Goal: Feedback & Contribution: Contribute content

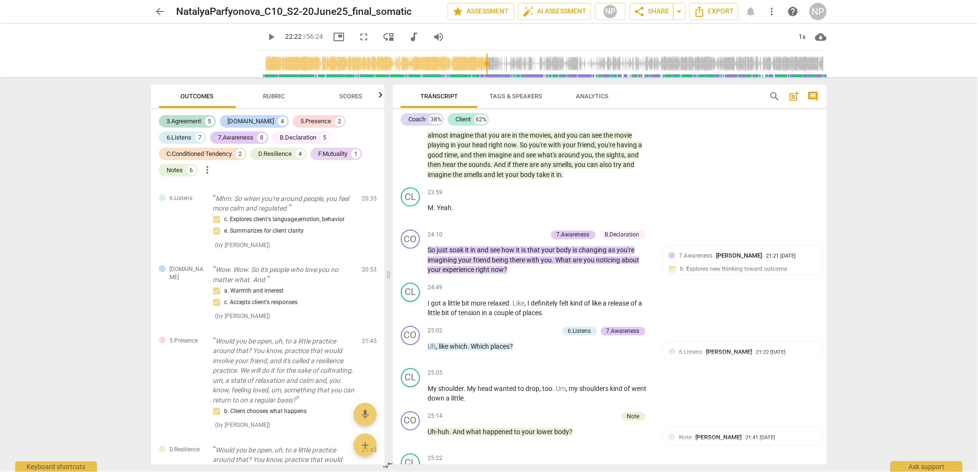
scroll to position [3875, 0]
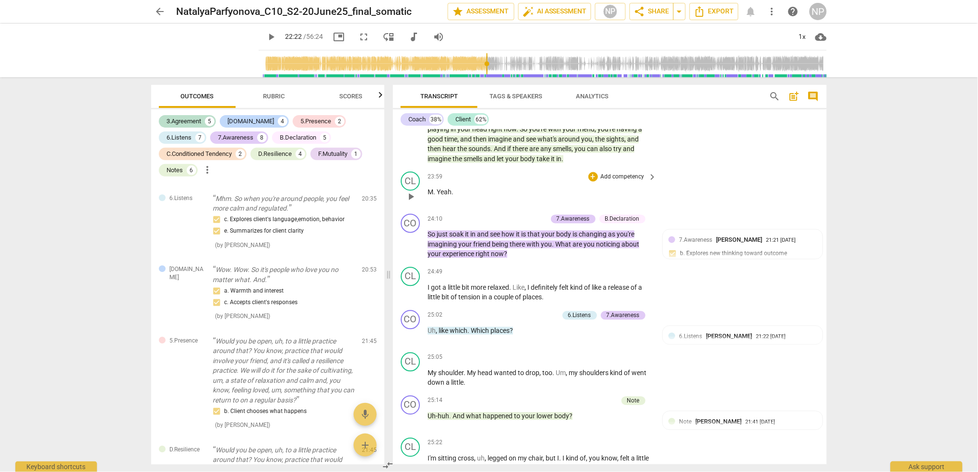
click at [414, 203] on span "play_arrow" at bounding box center [411, 197] width 12 height 12
click at [412, 203] on span "pause" at bounding box center [411, 197] width 12 height 12
click at [412, 203] on span "play_arrow" at bounding box center [411, 197] width 12 height 12
click at [411, 203] on span "pause" at bounding box center [411, 197] width 12 height 12
click at [411, 203] on span "play_arrow" at bounding box center [411, 197] width 12 height 12
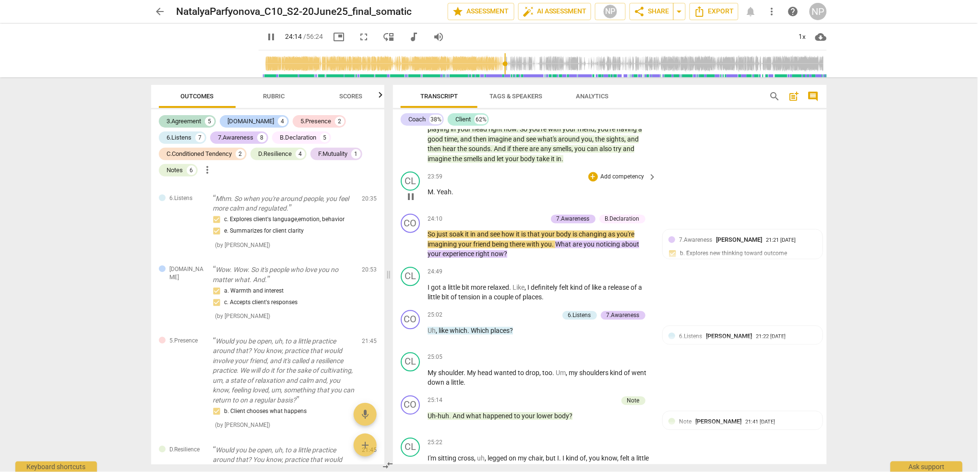
click at [428, 196] on span "M" at bounding box center [431, 193] width 6 height 8
click at [408, 203] on span "pause" at bounding box center [411, 197] width 12 height 12
click at [410, 203] on span "play_arrow" at bounding box center [411, 197] width 12 height 12
click at [411, 203] on span "pause" at bounding box center [411, 197] width 12 height 12
click at [411, 203] on span "play_arrow" at bounding box center [411, 197] width 12 height 12
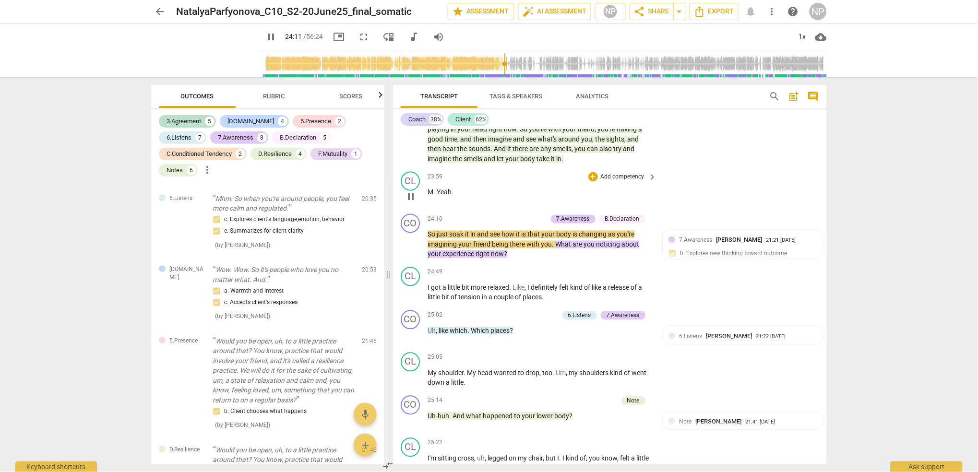
click at [411, 203] on span "pause" at bounding box center [411, 197] width 12 height 12
type input "1452"
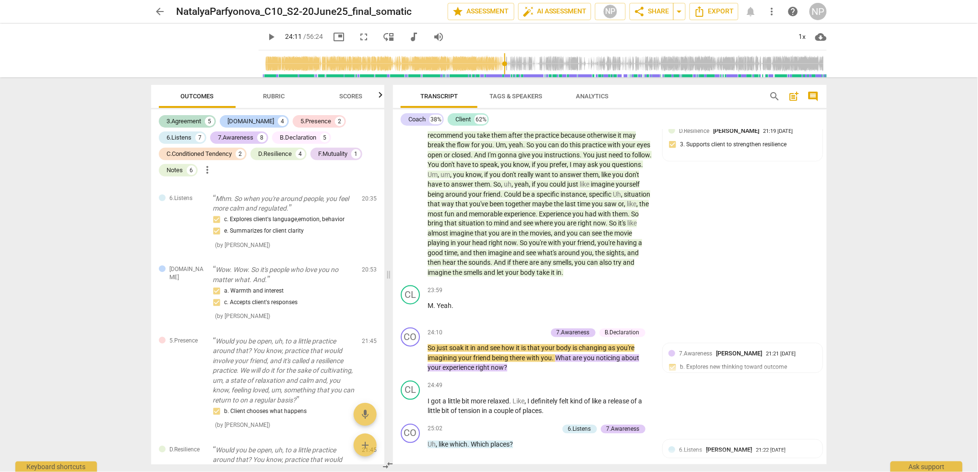
scroll to position [3730, 0]
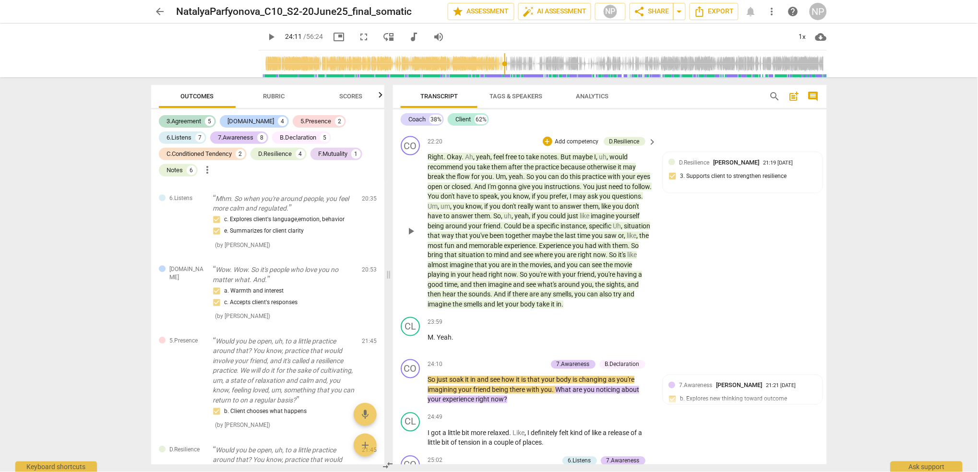
click at [603, 310] on p "Right . Okay . Ah , yeah , feel free to take notes . But maybe I , uh , would r…" at bounding box center [540, 230] width 225 height 157
click at [429, 342] on span "M" at bounding box center [431, 338] width 6 height 8
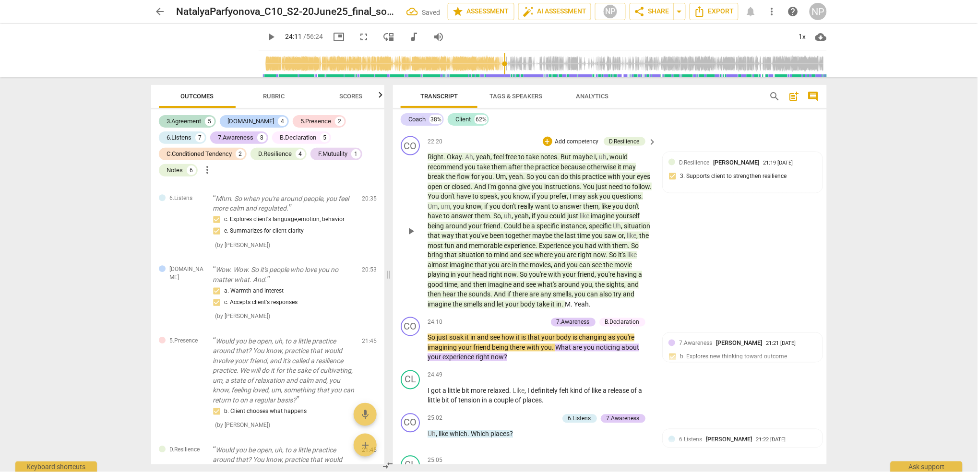
click at [571, 309] on span "M" at bounding box center [568, 305] width 6 height 8
click at [582, 309] on span ". pause" at bounding box center [572, 305] width 20 height 8
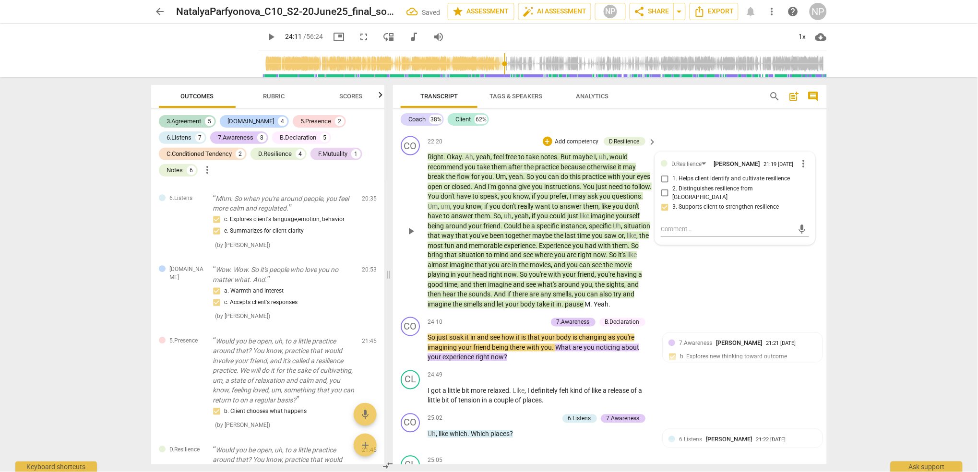
click at [585, 309] on span "pause" at bounding box center [575, 305] width 20 height 8
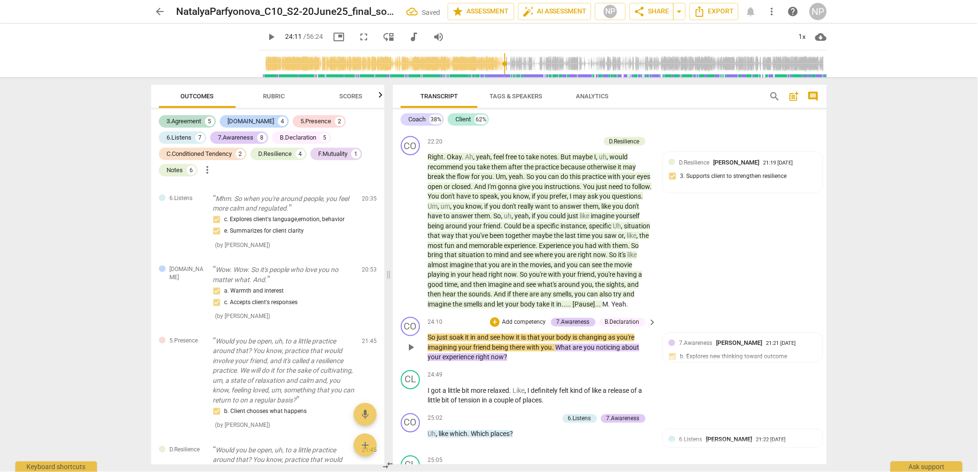
click at [428, 342] on span "So" at bounding box center [432, 338] width 9 height 8
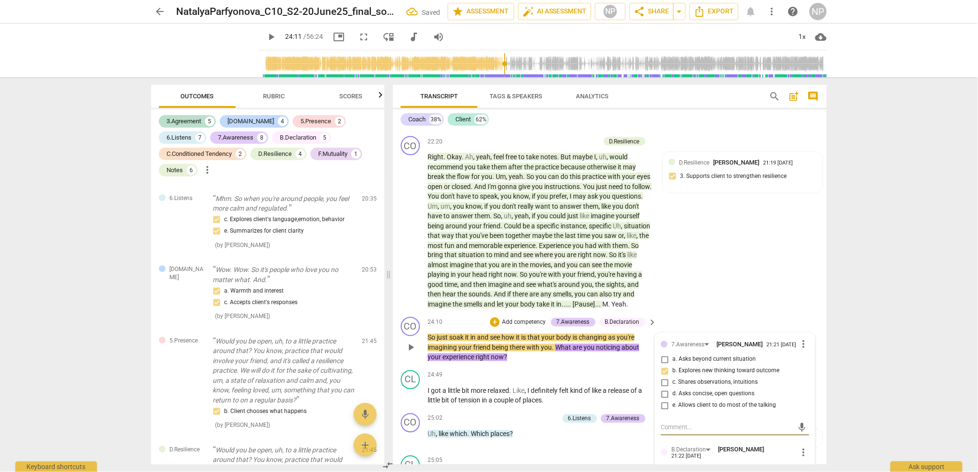
click at [428, 342] on span "So" at bounding box center [432, 338] width 9 height 8
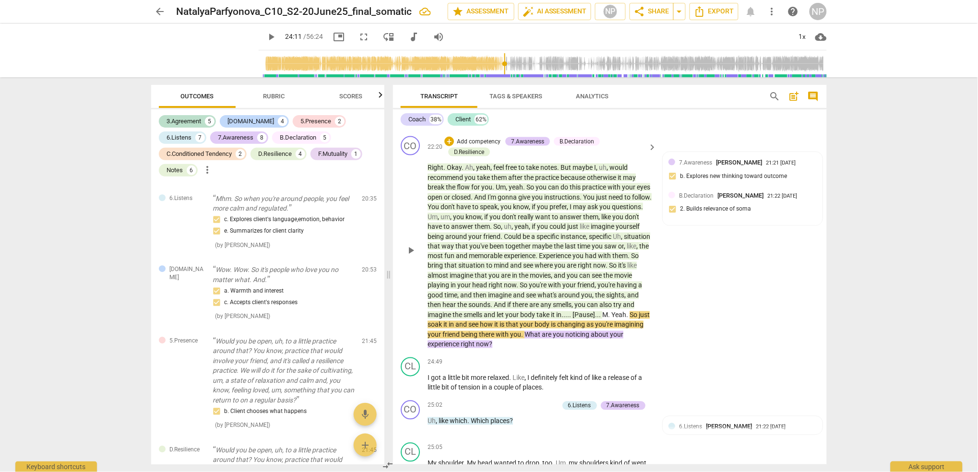
click at [521, 339] on span "you" at bounding box center [515, 335] width 11 height 8
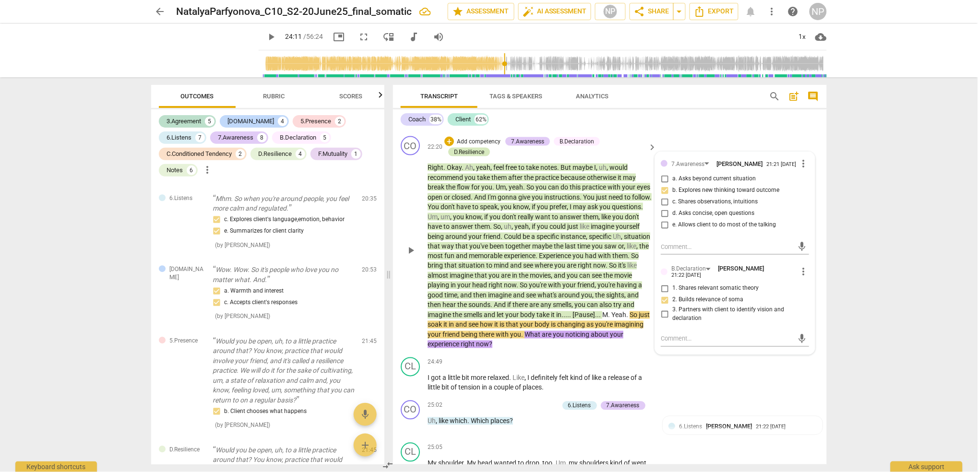
click at [471, 156] on div "D.Resilience" at bounding box center [469, 152] width 30 height 9
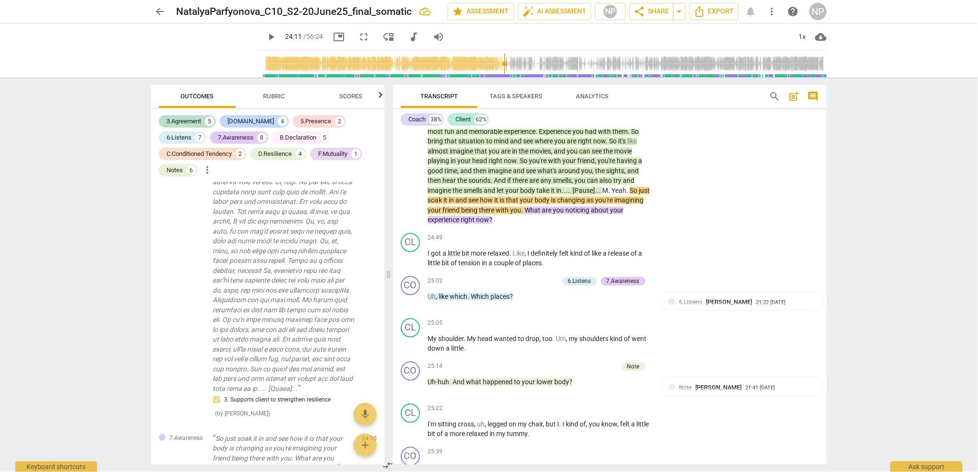
scroll to position [3870, 0]
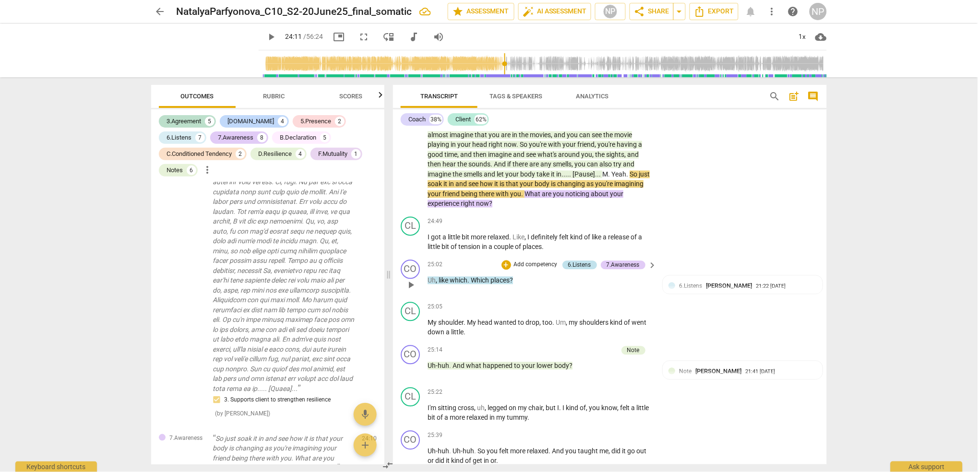
click at [581, 270] on div "6.Listens" at bounding box center [579, 265] width 23 height 9
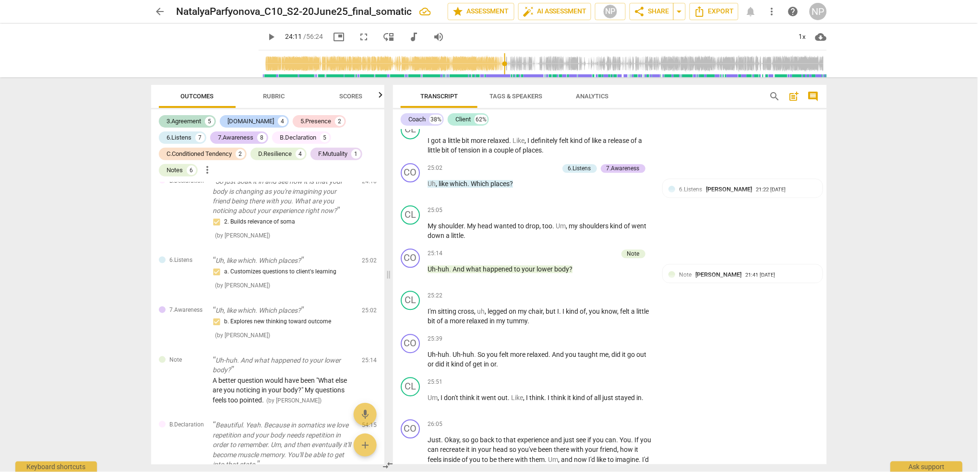
scroll to position [3983, 0]
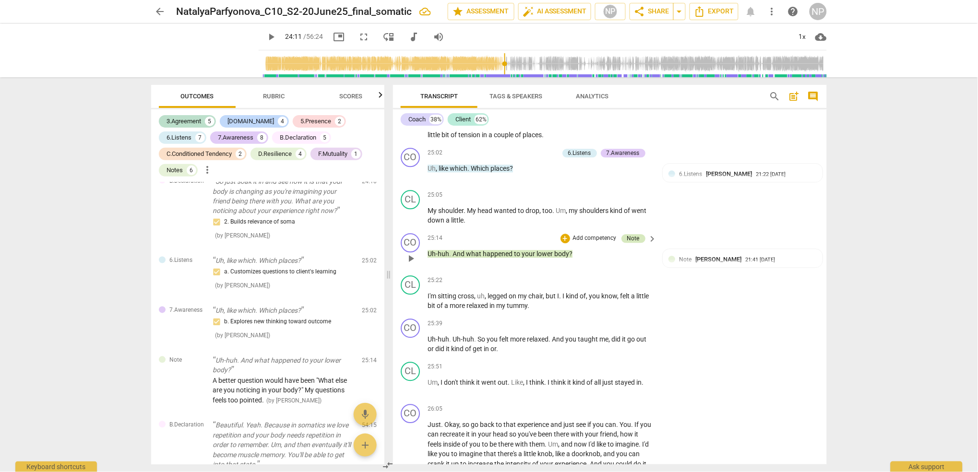
click at [632, 243] on div "Note" at bounding box center [633, 238] width 12 height 9
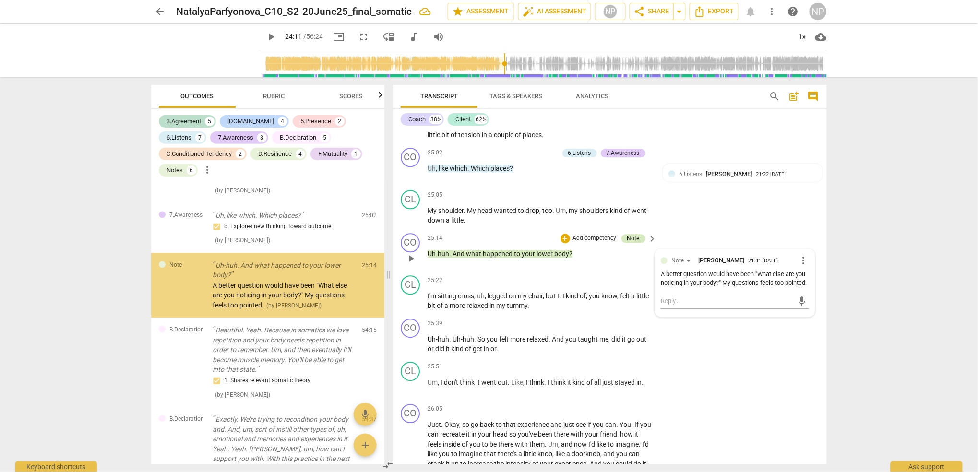
scroll to position [3931, 0]
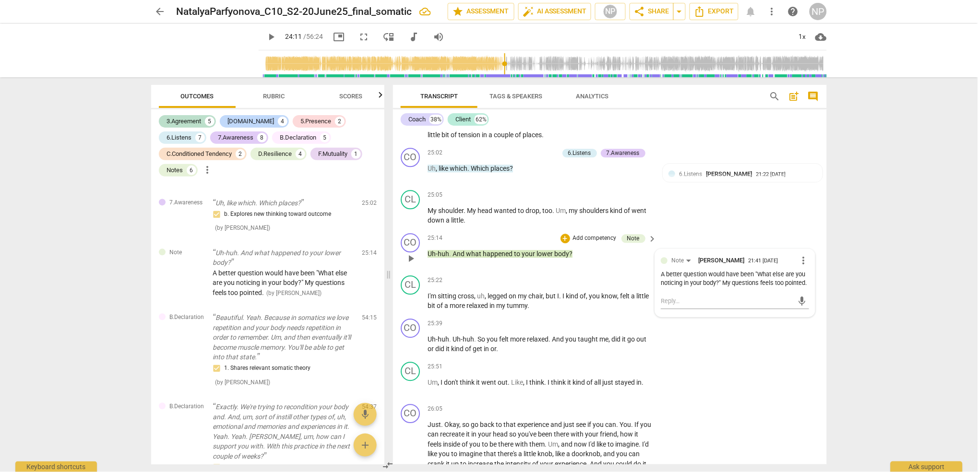
click at [759, 288] on div "A better question would have been "What else are you noticing in your body?" My…" at bounding box center [735, 279] width 148 height 18
drag, startPoint x: 725, startPoint y: 303, endPoint x: 730, endPoint y: 319, distance: 16.5
click at [730, 311] on div "Note [PERSON_NAME] 21:41 [DATE] more_vert A better question would have been "Wh…" at bounding box center [735, 283] width 148 height 57
click at [800, 266] on span "more_vert" at bounding box center [804, 261] width 12 height 12
click at [805, 278] on li "Edit" at bounding box center [811, 278] width 33 height 18
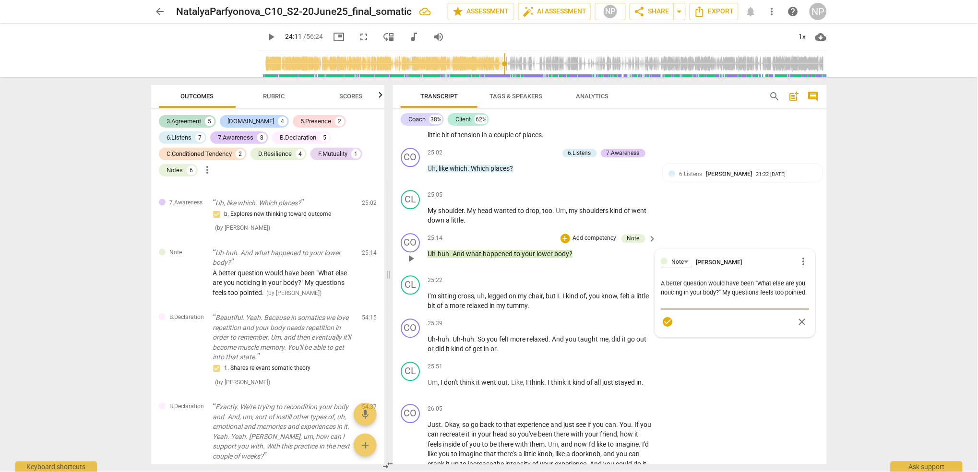
drag, startPoint x: 724, startPoint y: 308, endPoint x: 727, endPoint y: 321, distance: 12.7
click at [727, 306] on textarea "A better question would have been "What else are you noticing in your body?" My…" at bounding box center [735, 292] width 148 height 27
type textarea "A better question would have been "What else are you noticing in your body?""
click at [720, 373] on div "CL play_arrow pause 25:51 + Add competency keyboard_arrow_right Um , I don't th…" at bounding box center [610, 379] width 434 height 42
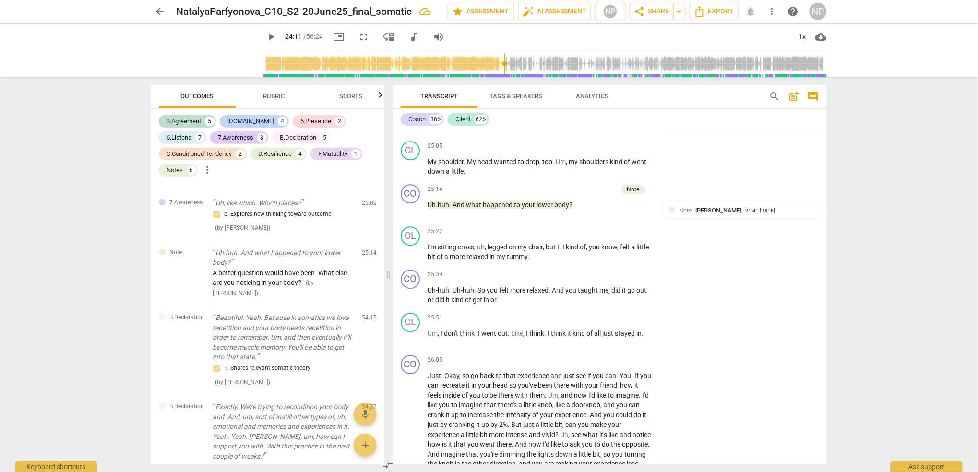
scroll to position [4047, 0]
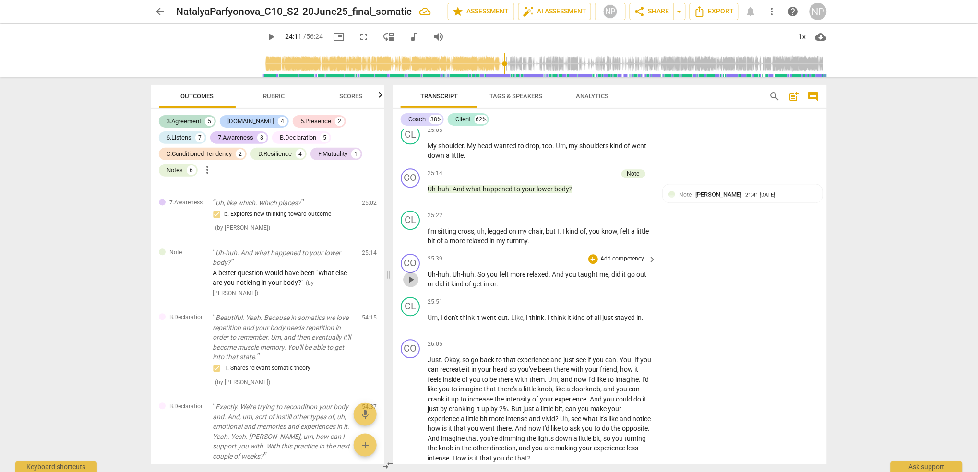
click at [410, 286] on span "play_arrow" at bounding box center [411, 280] width 12 height 12
click at [410, 286] on span "pause" at bounding box center [411, 280] width 12 height 12
type input "1546"
drag, startPoint x: 607, startPoint y: 290, endPoint x: 565, endPoint y: 290, distance: 42.2
click at [565, 289] on p "Uh-huh . Uh-huh . So you felt more relaxed . And you taught me , did it go out …" at bounding box center [540, 280] width 225 height 20
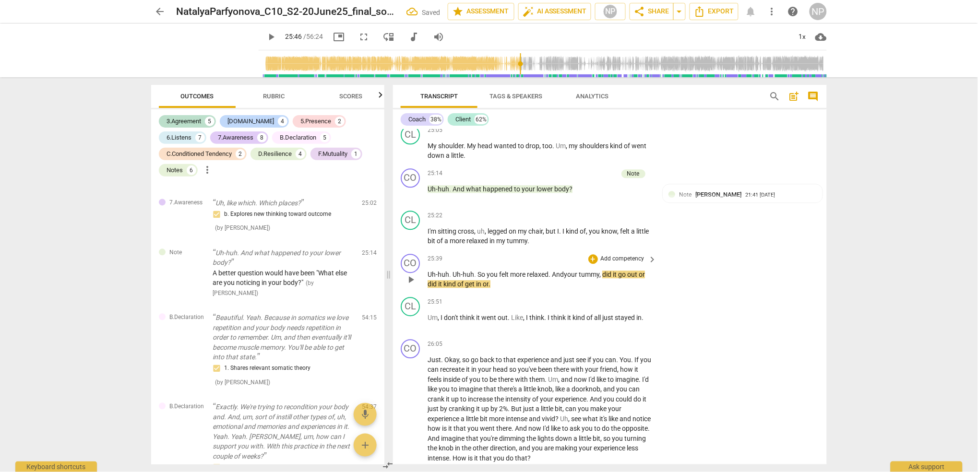
click at [490, 288] on span "." at bounding box center [490, 284] width 2 height 8
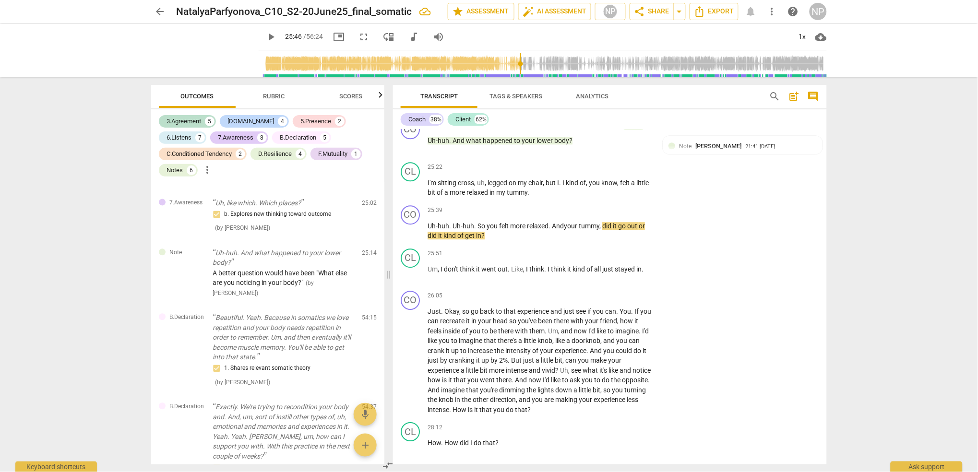
scroll to position [4112, 0]
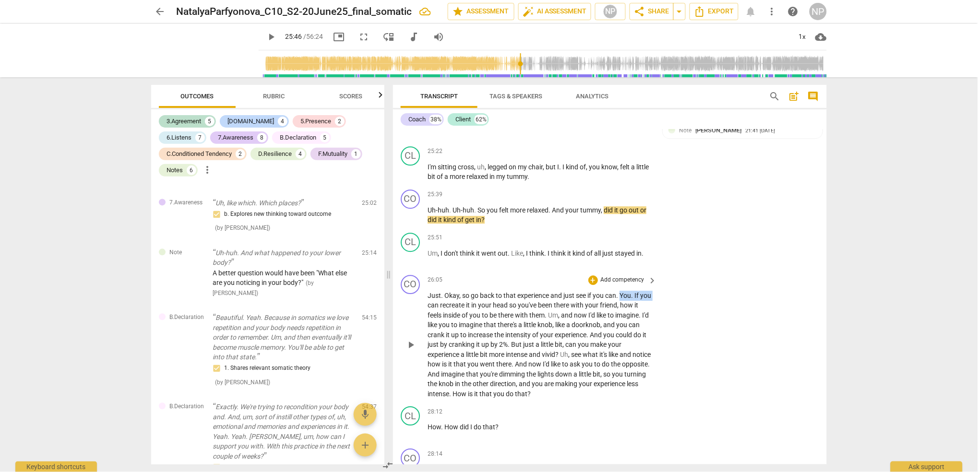
drag, startPoint x: 621, startPoint y: 309, endPoint x: 440, endPoint y: 321, distance: 181.8
click at [440, 321] on p "Just . Okay , so go back to that experience and just see if you can . You . If …" at bounding box center [540, 345] width 225 height 108
click at [276, 93] on span "Rubric" at bounding box center [274, 96] width 22 height 7
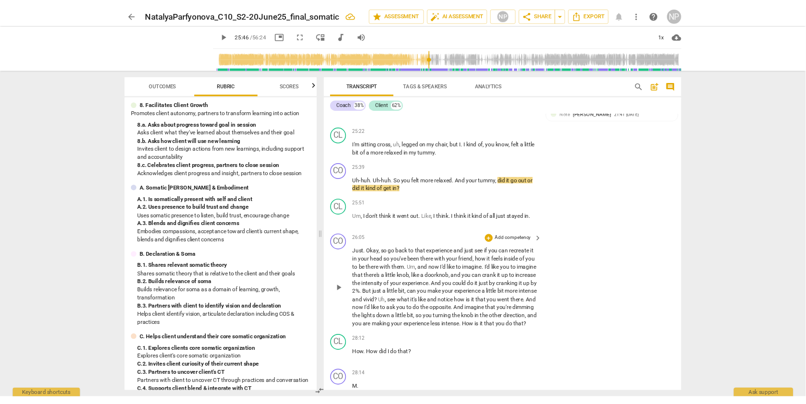
scroll to position [721, 0]
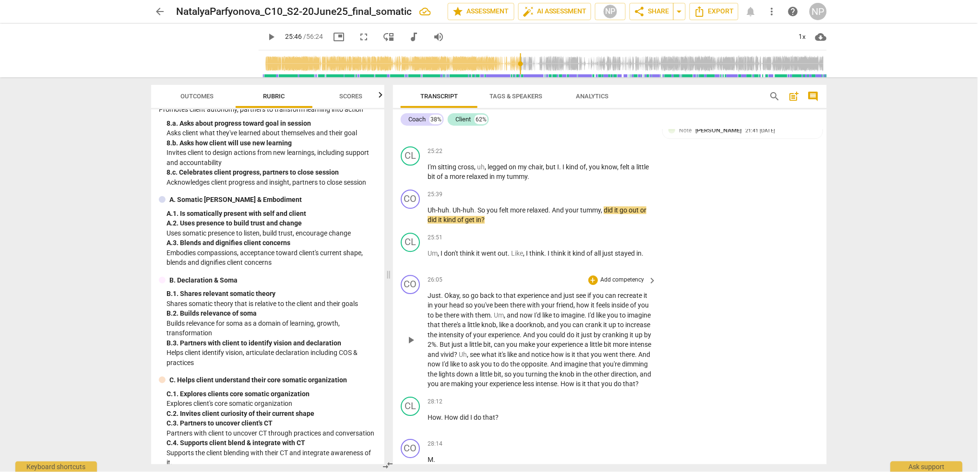
click at [611, 285] on p "Add competency" at bounding box center [623, 280] width 46 height 9
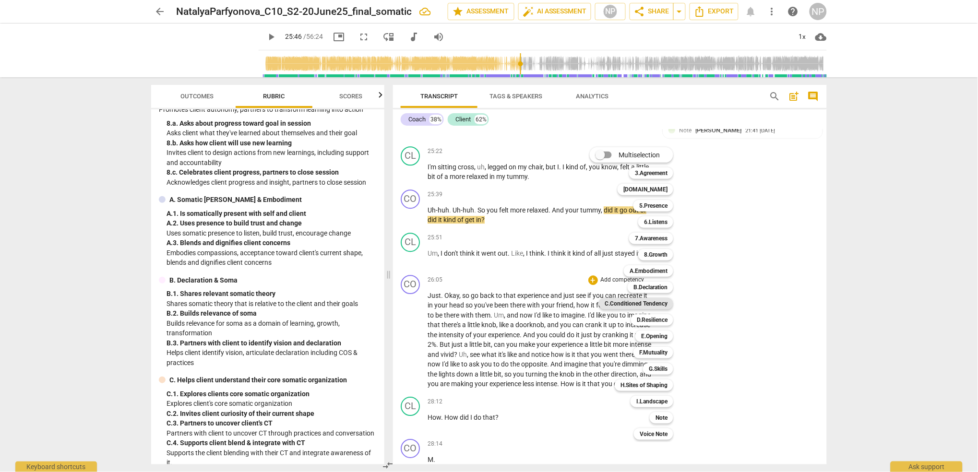
click at [657, 303] on b "C.Conditioned Tendency" at bounding box center [636, 304] width 63 height 12
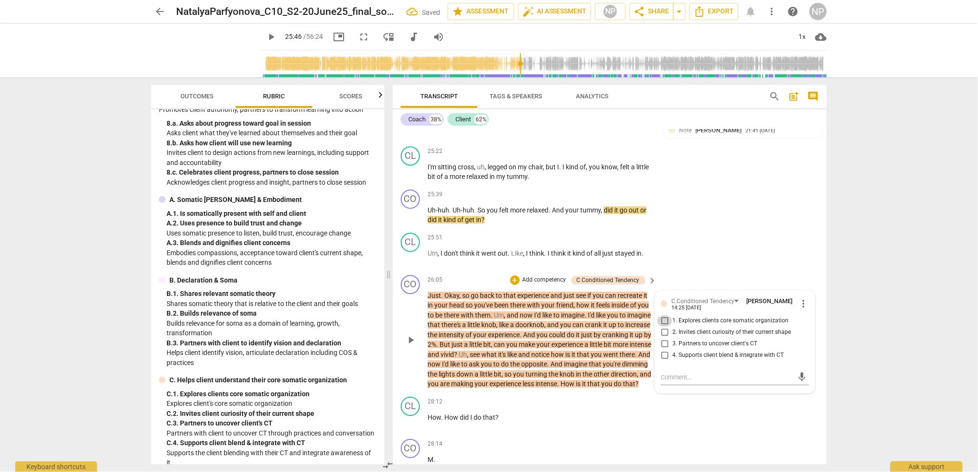
click at [664, 327] on input "1. Explores clients core somatic organization" at bounding box center [664, 321] width 15 height 12
checkbox input "true"
click at [804, 310] on span "more_vert" at bounding box center [804, 304] width 12 height 12
click at [812, 335] on li "Delete" at bounding box center [811, 336] width 33 height 18
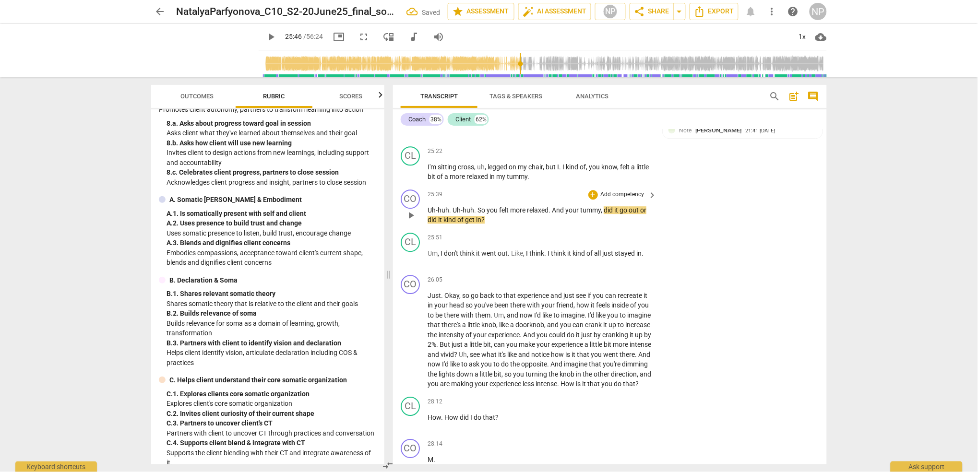
click at [604, 199] on p "Add competency" at bounding box center [623, 195] width 46 height 9
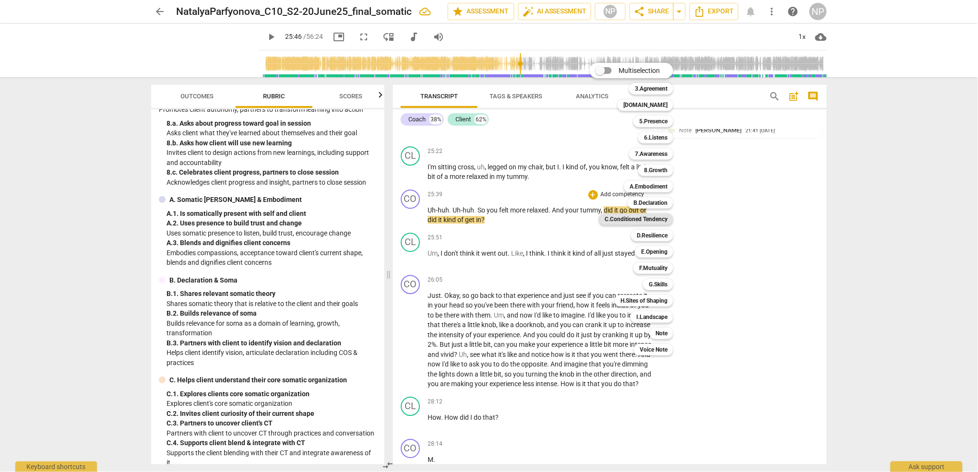
click at [656, 219] on b "C.Conditioned Tendency" at bounding box center [636, 220] width 63 height 12
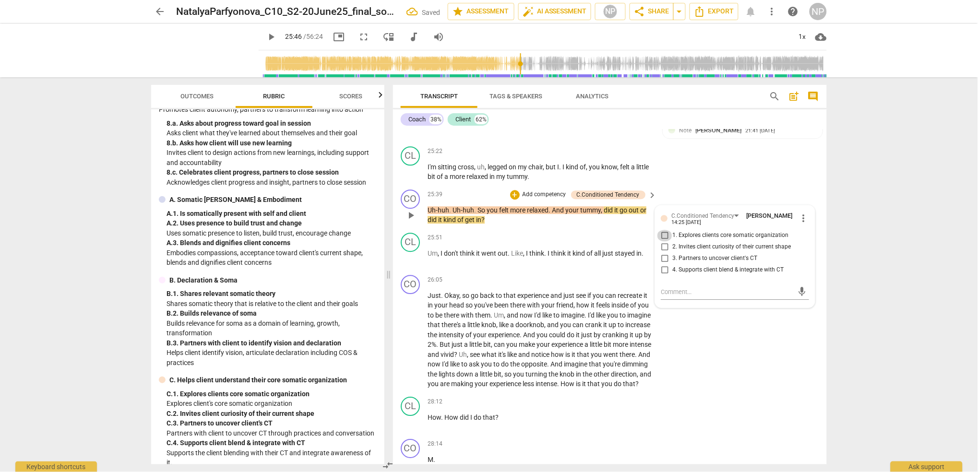
click at [665, 241] on input "1. Explores clients core somatic organization" at bounding box center [664, 236] width 15 height 12
checkbox input "true"
click at [635, 359] on span "." at bounding box center [636, 355] width 3 height 8
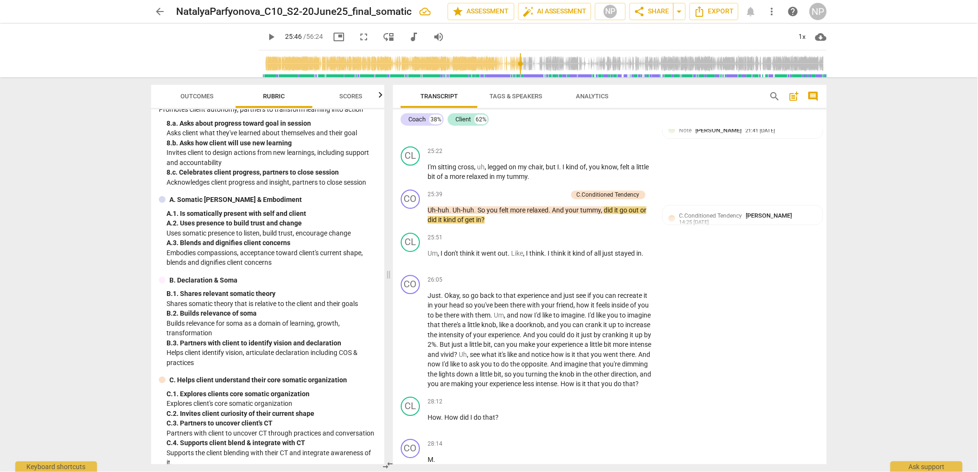
click at [635, 359] on span "." at bounding box center [636, 355] width 3 height 8
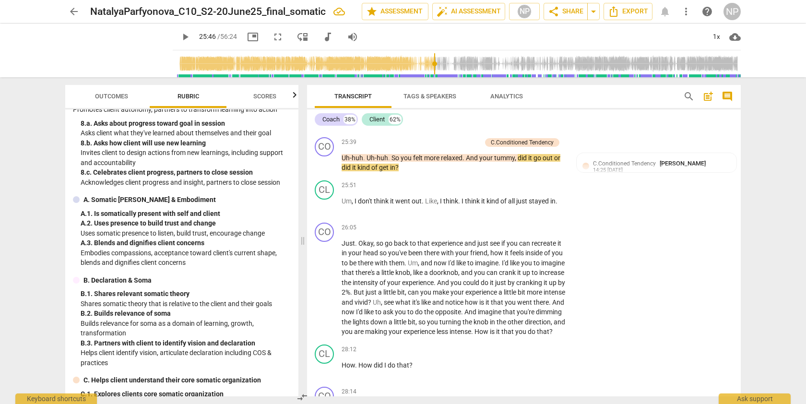
scroll to position [4174, 0]
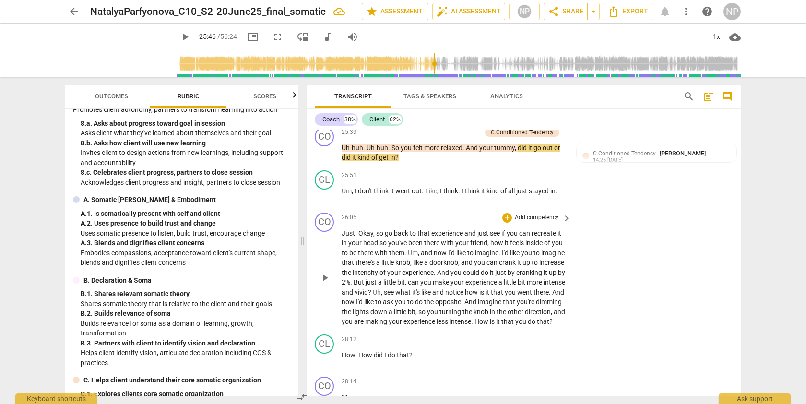
click at [737, 241] on div "CO play_arrow pause 26:05 + Add competency keyboard_arrow_right Just . Okay , s…" at bounding box center [524, 270] width 434 height 122
click at [323, 284] on span "play_arrow" at bounding box center [325, 278] width 12 height 12
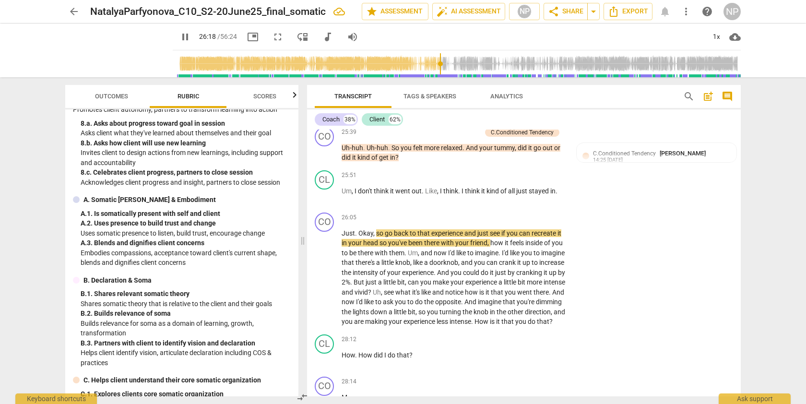
click at [377, 247] on span "head" at bounding box center [371, 243] width 16 height 8
type input "1579"
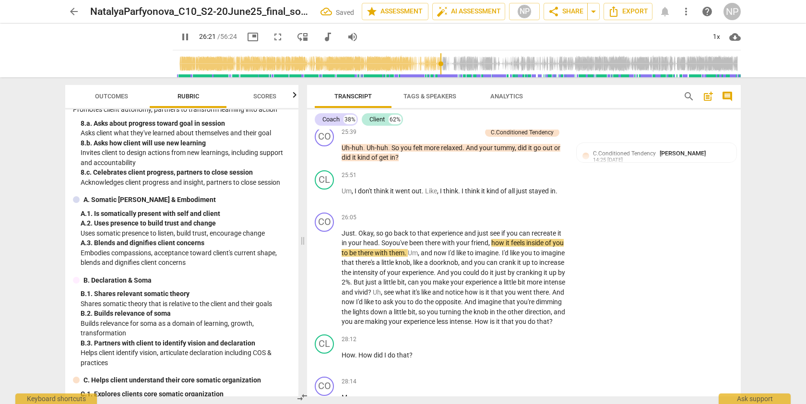
click at [485, 247] on span "friend" at bounding box center [479, 243] width 17 height 8
click at [510, 247] on span "it" at bounding box center [508, 243] width 5 height 8
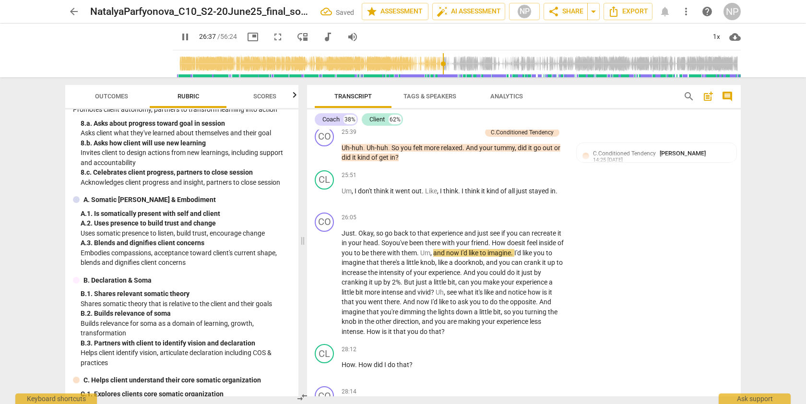
click at [480, 257] on span "like" at bounding box center [474, 253] width 11 height 8
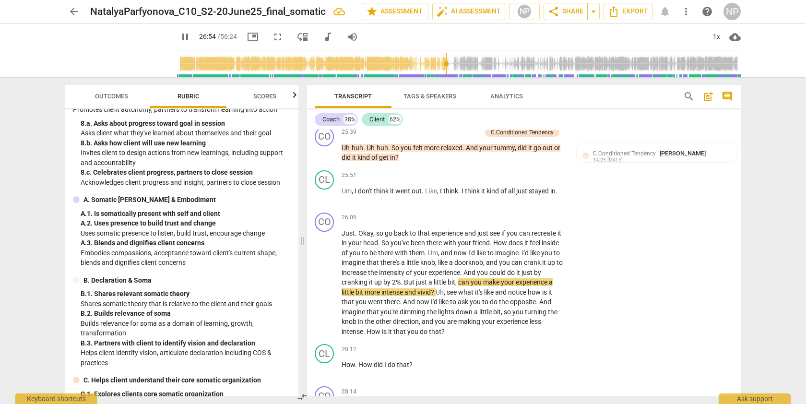
click at [326, 288] on span "pause" at bounding box center [325, 283] width 12 height 12
type input "1615"
click at [462, 286] on span "can" at bounding box center [464, 282] width 12 height 8
click at [458, 286] on span ", C" at bounding box center [458, 282] width 6 height 8
click at [323, 288] on span "play_arrow" at bounding box center [325, 283] width 12 height 12
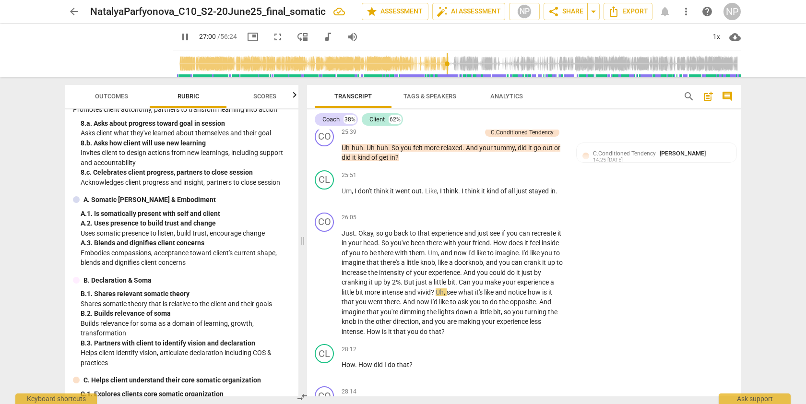
click at [450, 296] on span "see" at bounding box center [453, 292] width 12 height 8
type input "1622"
click at [493, 296] on span "like" at bounding box center [487, 292] width 11 height 8
click at [400, 306] on span "." at bounding box center [401, 302] width 3 height 8
click at [400, 306] on span "....." at bounding box center [405, 302] width 11 height 8
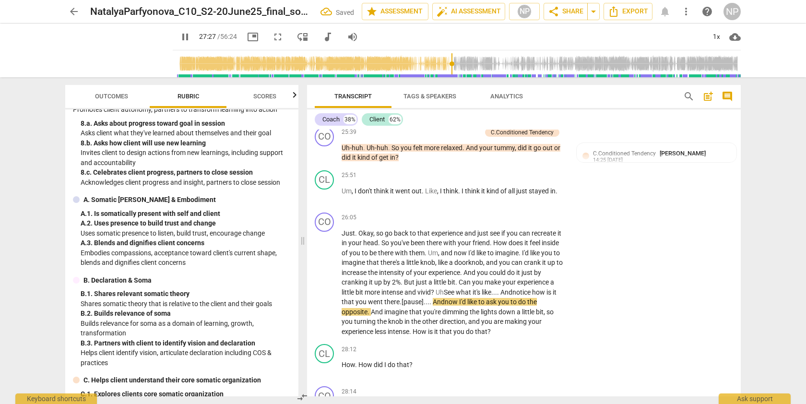
click at [400, 306] on span ".[pause]...." at bounding box center [416, 302] width 33 height 8
click at [497, 296] on span "like...." at bounding box center [491, 292] width 19 height 8
click at [502, 296] on span "like...pause]." at bounding box center [501, 292] width 39 height 8
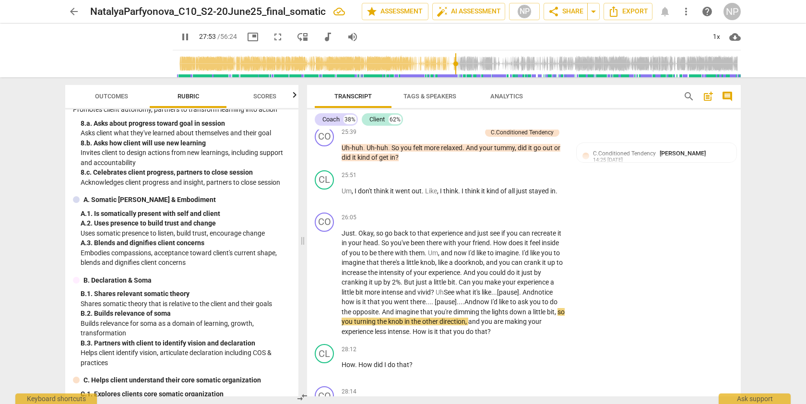
click at [556, 316] on span "," at bounding box center [556, 312] width 3 height 8
click at [413, 335] on span "." at bounding box center [410, 332] width 3 height 8
click at [327, 288] on span "pause" at bounding box center [325, 283] width 12 height 12
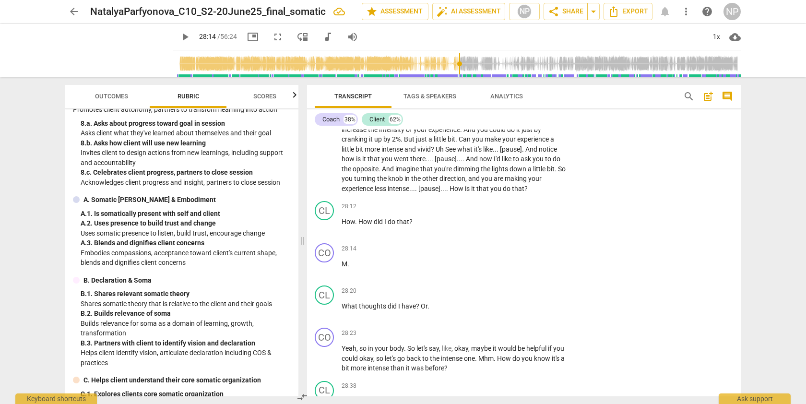
scroll to position [4338, 0]
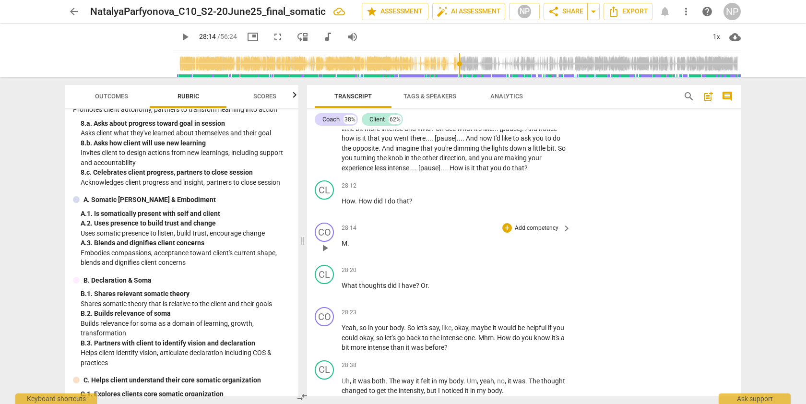
click at [324, 254] on span "play_arrow" at bounding box center [325, 248] width 12 height 12
click at [342, 247] on span "M" at bounding box center [345, 243] width 6 height 8
click at [348, 247] on span "." at bounding box center [348, 243] width 2 height 8
type input "1704"
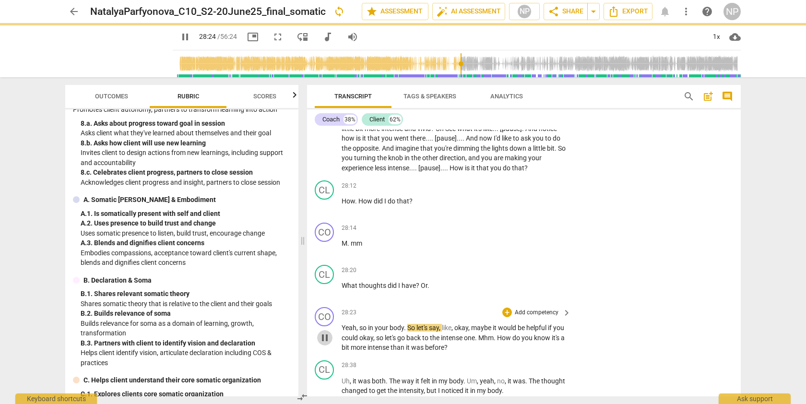
click at [325, 344] on span "pause" at bounding box center [325, 338] width 12 height 12
type input "1705"
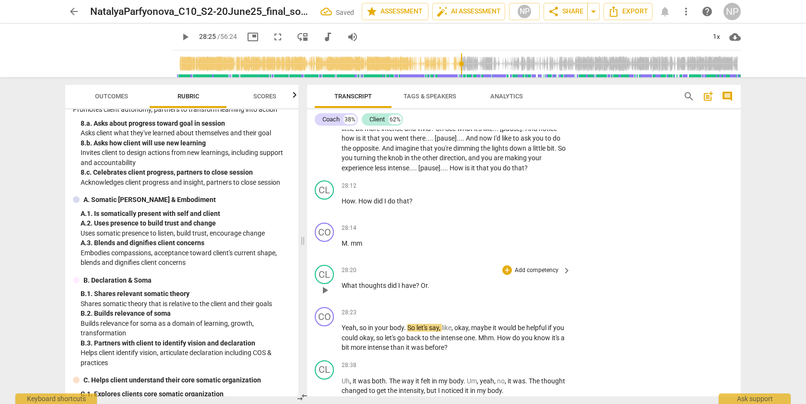
click at [429, 291] on p "What thoughts did I have ? Or ." at bounding box center [454, 286] width 225 height 10
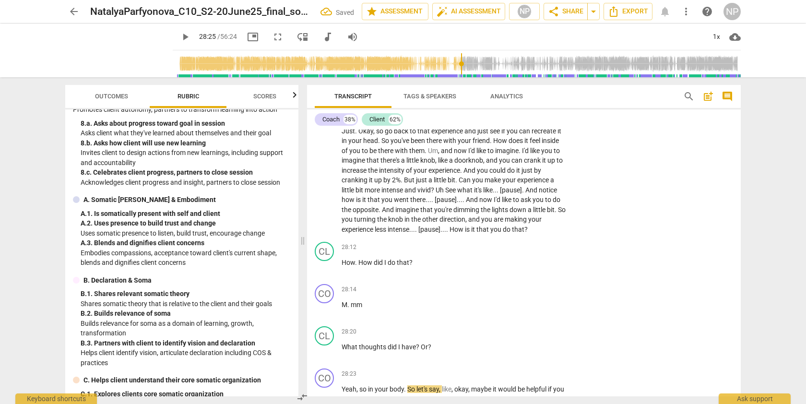
scroll to position [4266, 0]
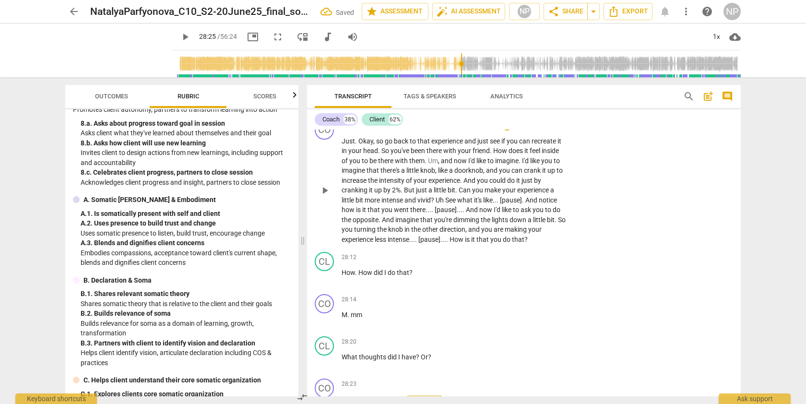
click at [386, 145] on span "go" at bounding box center [389, 141] width 9 height 8
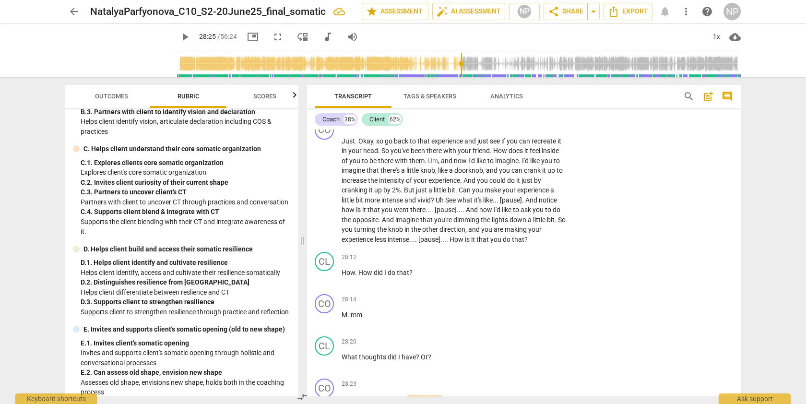
scroll to position [954, 0]
click at [525, 130] on p "Add competency" at bounding box center [537, 125] width 46 height 9
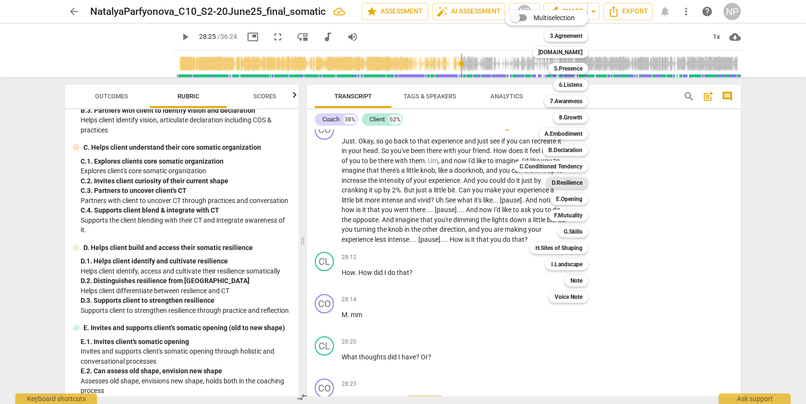
click at [572, 184] on b "D.Resilience" at bounding box center [567, 183] width 31 height 12
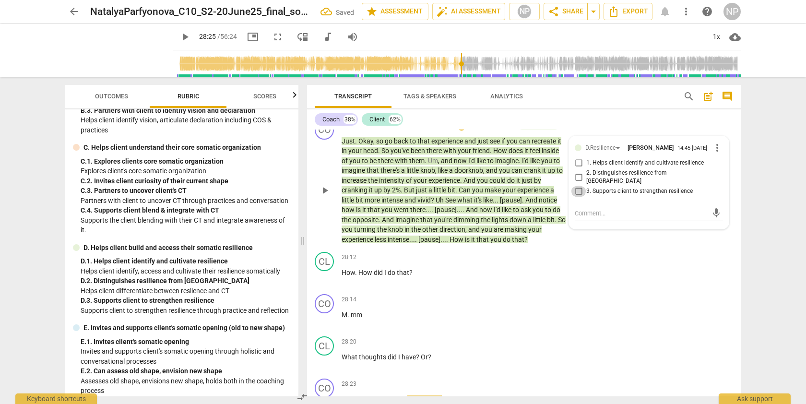
click at [579, 197] on input "3. Supports client to strengthen resilience" at bounding box center [578, 192] width 15 height 12
checkbox input "true"
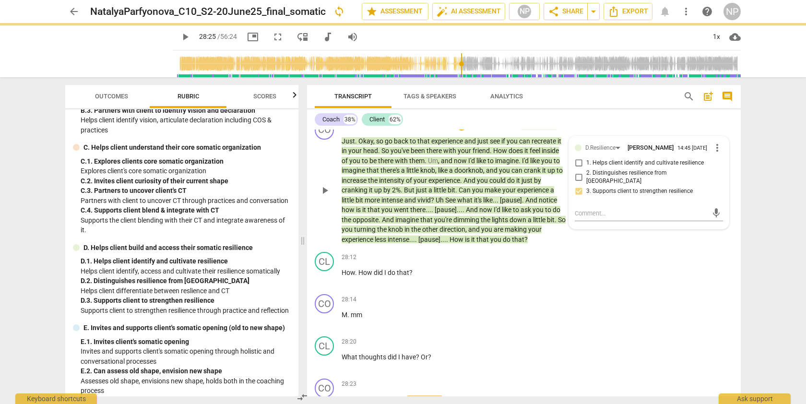
click at [736, 245] on div "CO play_arrow pause 26:05 + Add competency D.Resilience keyboard_arrow_right Ju…" at bounding box center [524, 183] width 434 height 132
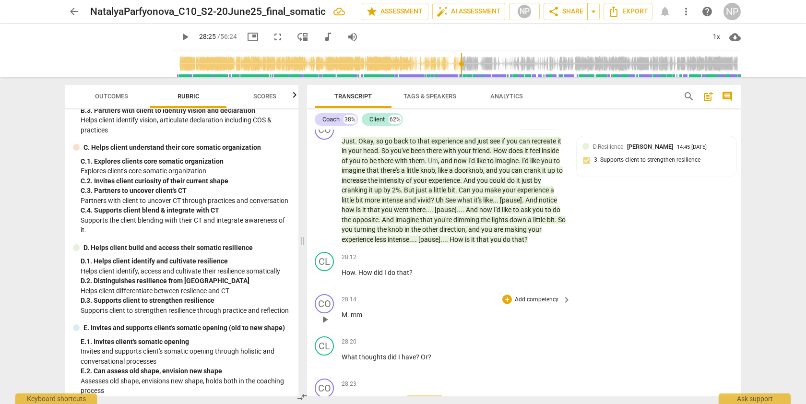
click at [352, 319] on span "mm" at bounding box center [357, 315] width 12 height 8
click at [343, 319] on span "M" at bounding box center [345, 315] width 6 height 8
drag, startPoint x: 372, startPoint y: 338, endPoint x: 353, endPoint y: 339, distance: 19.2
click at [353, 320] on p "UhuM mm" at bounding box center [454, 315] width 225 height 10
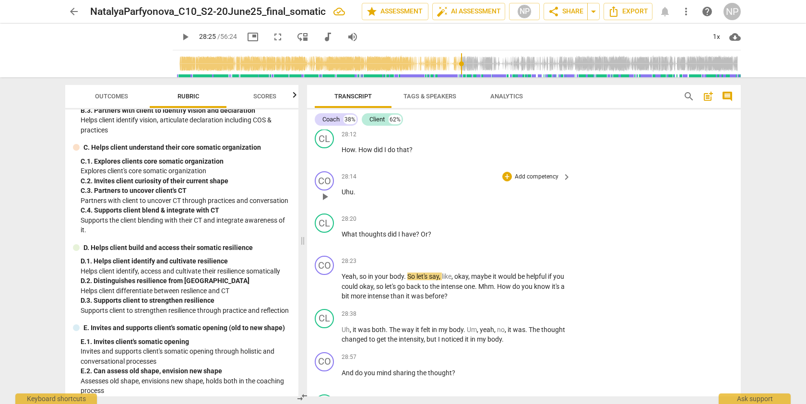
scroll to position [4409, 0]
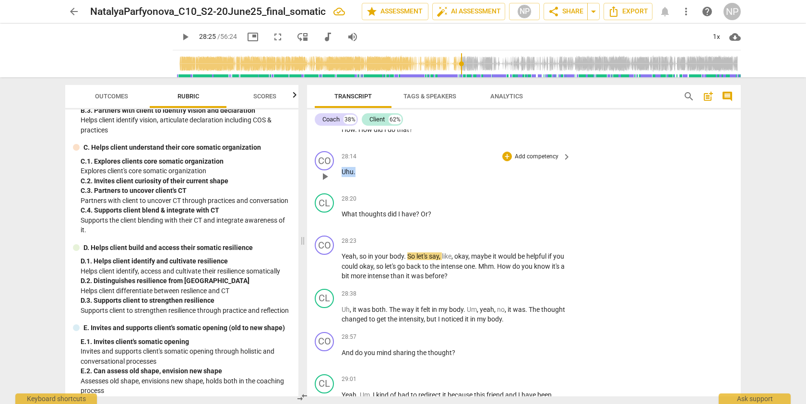
drag, startPoint x: 356, startPoint y: 197, endPoint x: 342, endPoint y: 196, distance: 14.4
click at [342, 177] on p "Uhu ." at bounding box center [454, 172] width 225 height 10
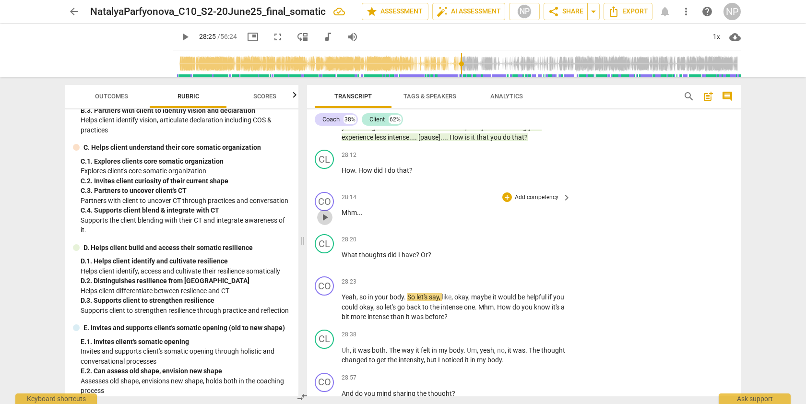
click at [326, 223] on span "play_arrow" at bounding box center [325, 218] width 12 height 12
drag, startPoint x: 365, startPoint y: 234, endPoint x: 350, endPoint y: 234, distance: 14.9
click at [350, 218] on p "Mhm . . ." at bounding box center [454, 213] width 225 height 10
click at [326, 223] on span "pause" at bounding box center [325, 218] width 12 height 12
type input "1697"
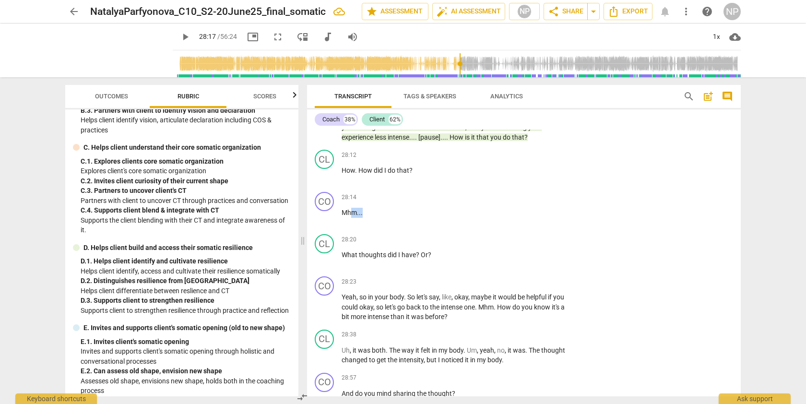
click at [362, 218] on p "Mhm . . ." at bounding box center [454, 213] width 225 height 10
drag, startPoint x: 362, startPoint y: 238, endPoint x: 345, endPoint y: 238, distance: 17.8
click at [345, 218] on p "Mhm . . ." at bounding box center [454, 213] width 225 height 10
drag, startPoint x: 341, startPoint y: 236, endPoint x: 358, endPoint y: 236, distance: 16.8
click at [358, 218] on p "Mhm . . ." at bounding box center [454, 213] width 225 height 10
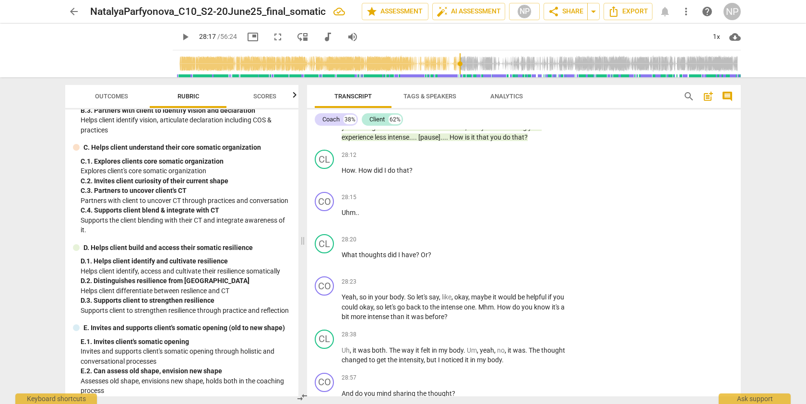
click at [350, 216] on span "Uhm" at bounding box center [349, 213] width 14 height 8
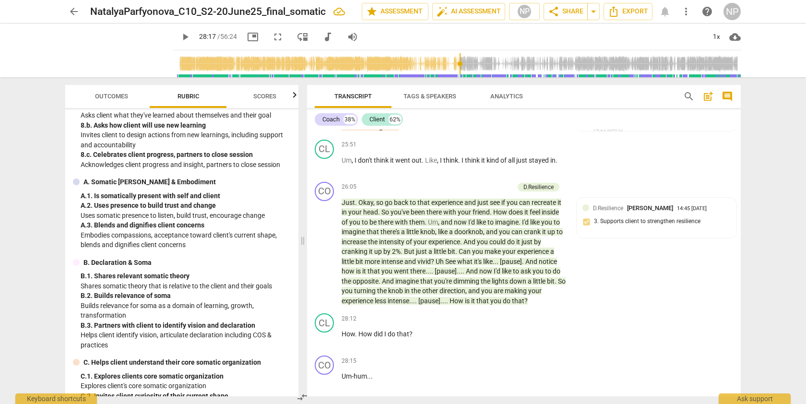
scroll to position [737, 0]
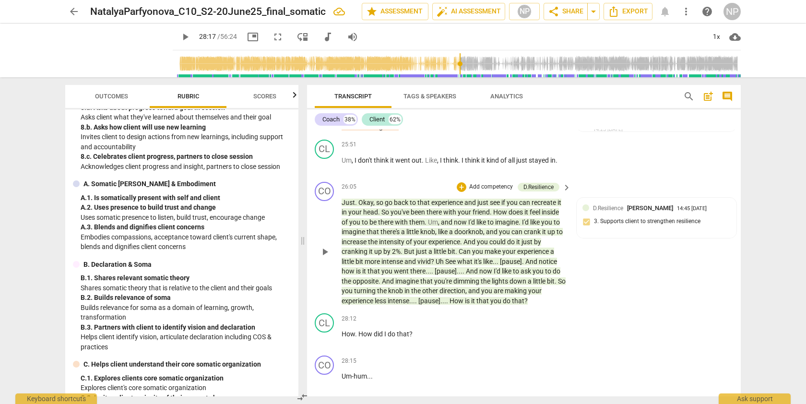
click at [494, 191] on p "Add competency" at bounding box center [491, 187] width 46 height 9
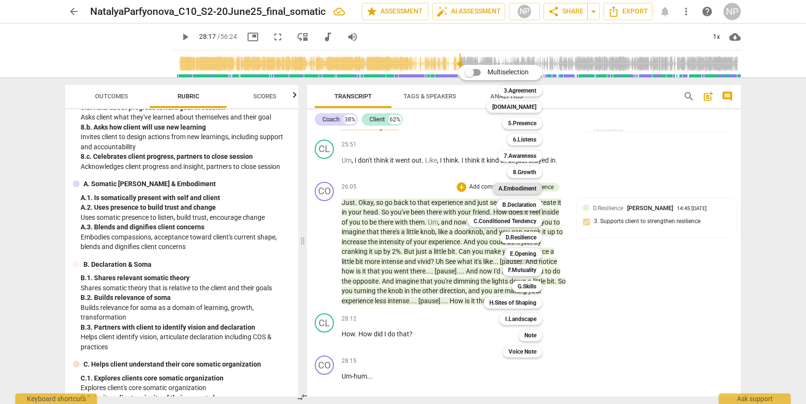
click at [523, 190] on b "A.Embodiment" at bounding box center [518, 189] width 38 height 12
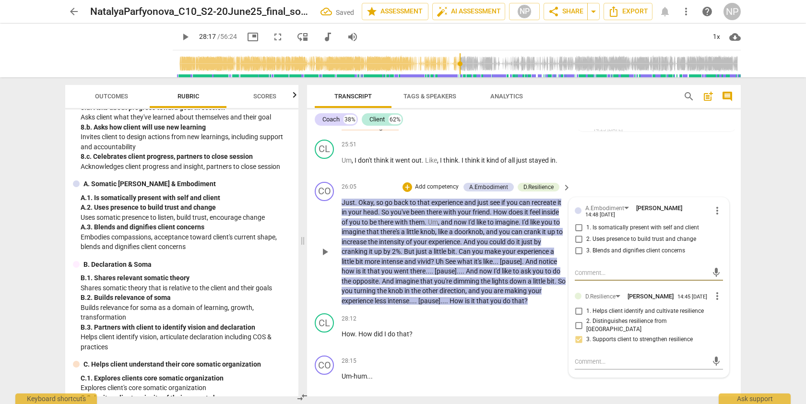
click at [576, 234] on input "1. Is somatically present with self and client" at bounding box center [578, 228] width 15 height 12
checkbox input "true"
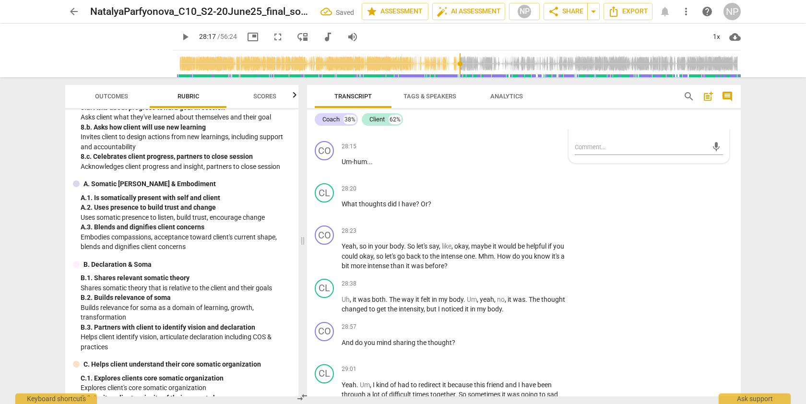
scroll to position [4430, 0]
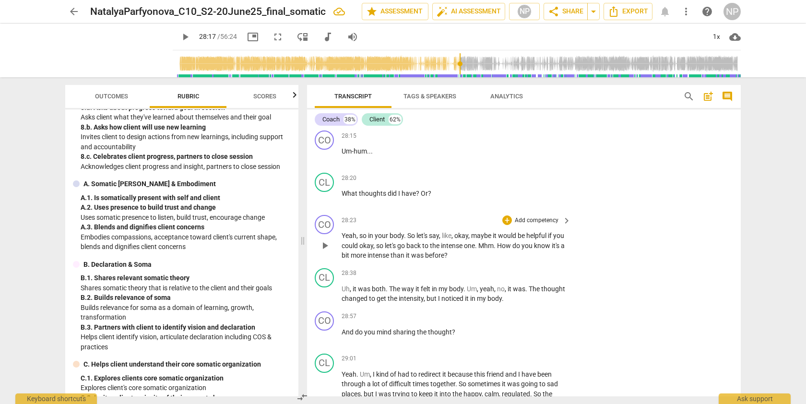
click at [359, 250] on span "could" at bounding box center [351, 246] width 18 height 8
click at [326, 251] on span "play_arrow" at bounding box center [325, 246] width 12 height 12
click at [324, 251] on span "pause" at bounding box center [325, 246] width 12 height 12
click at [500, 250] on span "Mhm" at bounding box center [491, 246] width 15 height 8
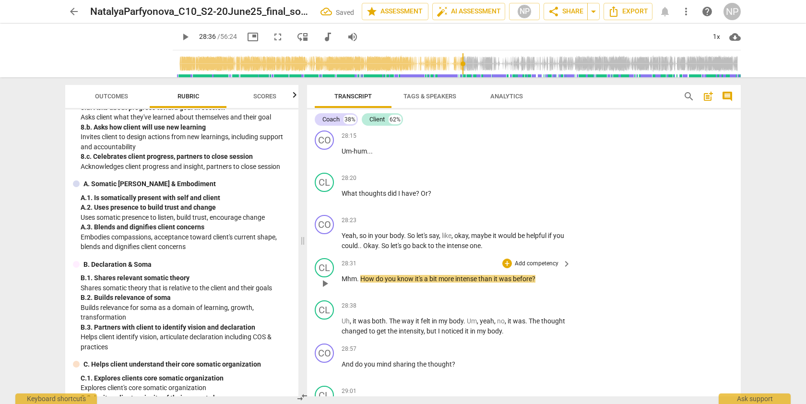
click at [361, 283] on span "How" at bounding box center [367, 279] width 15 height 8
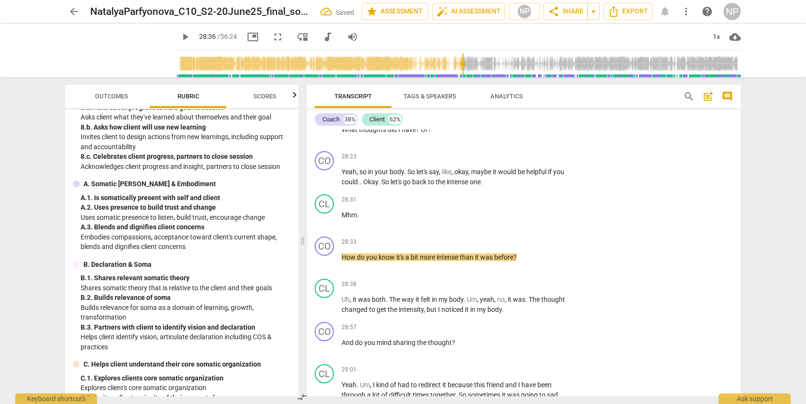
scroll to position [4504, 0]
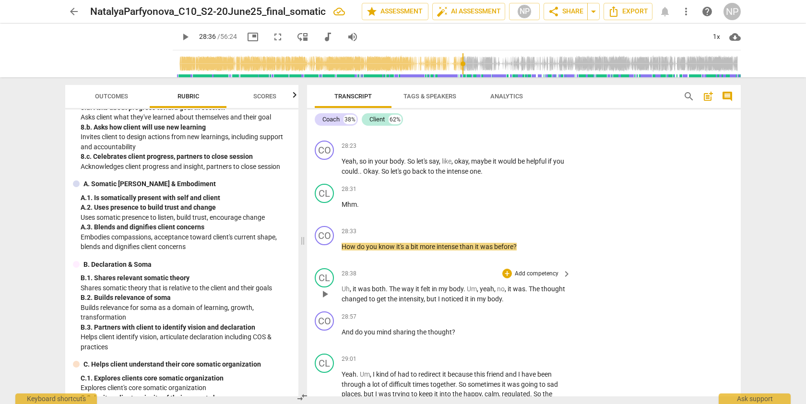
click at [323, 300] on span "play_arrow" at bounding box center [325, 294] width 12 height 12
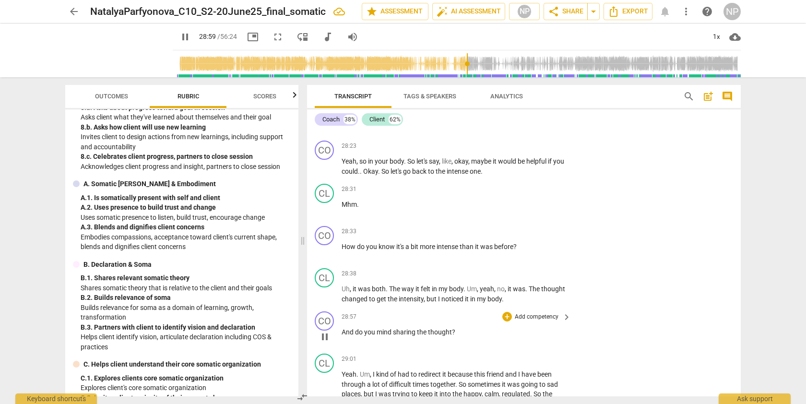
click at [324, 343] on span "pause" at bounding box center [325, 337] width 12 height 12
type input "1740"
click at [533, 293] on span "The" at bounding box center [535, 289] width 12 height 8
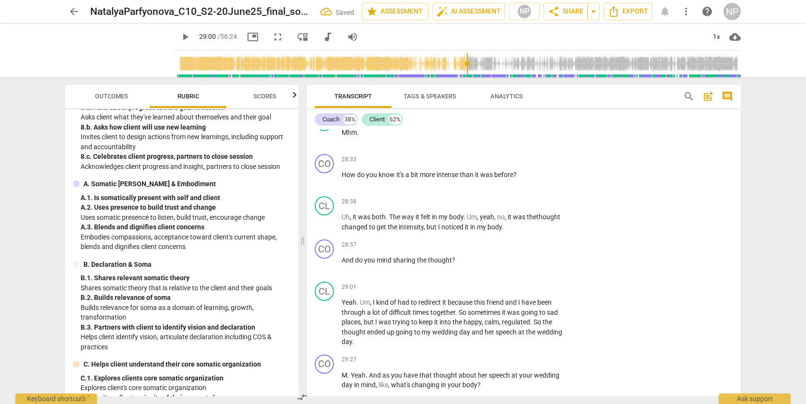
scroll to position [4586, 0]
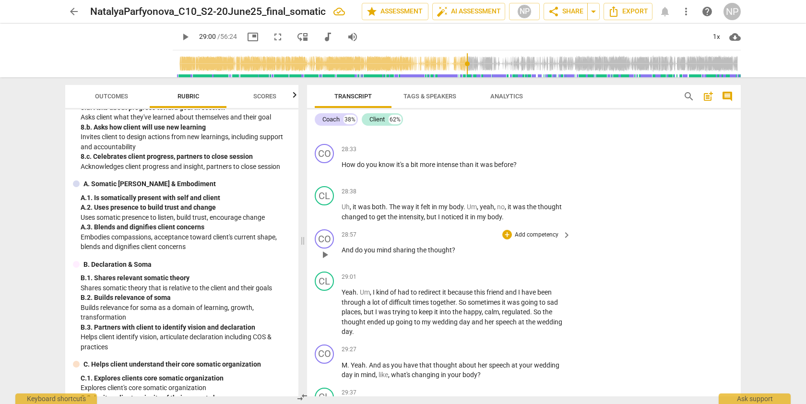
click at [533, 239] on p "Add competency" at bounding box center [537, 235] width 46 height 9
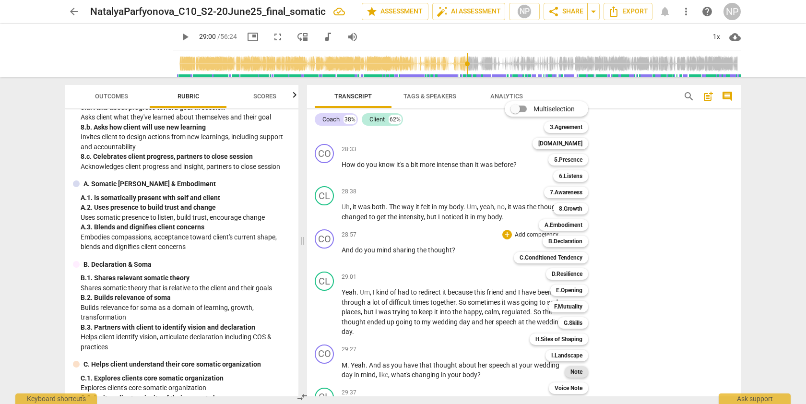
click at [581, 372] on b "Note" at bounding box center [577, 372] width 12 height 12
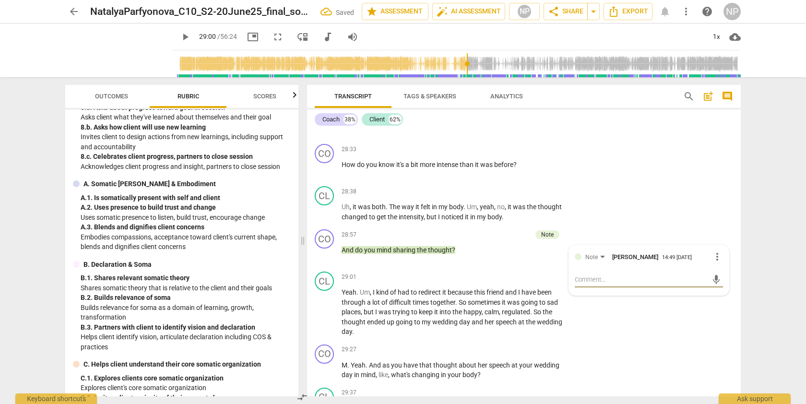
type textarea "A"
type textarea "A b"
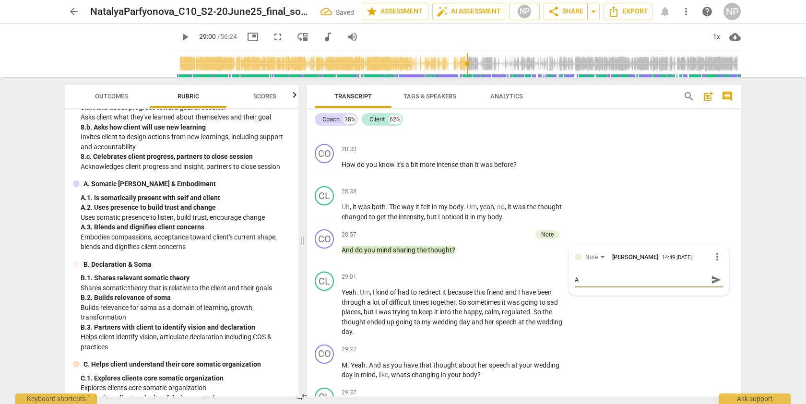
type textarea "A b"
type textarea "A be"
type textarea "A bet"
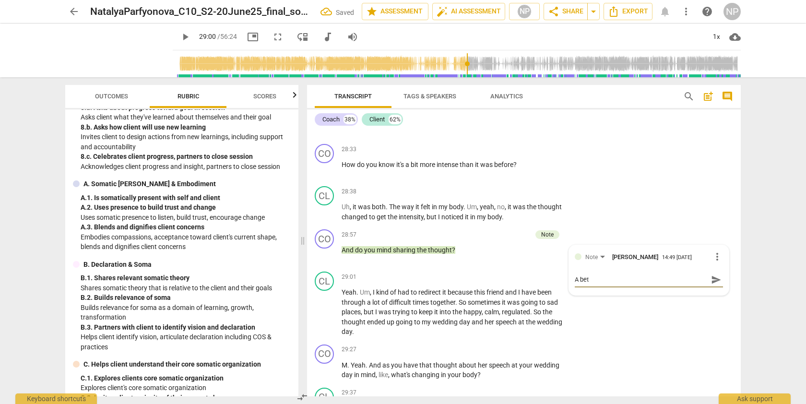
type textarea "A bett"
type textarea "A [PERSON_NAME]"
type textarea "A better"
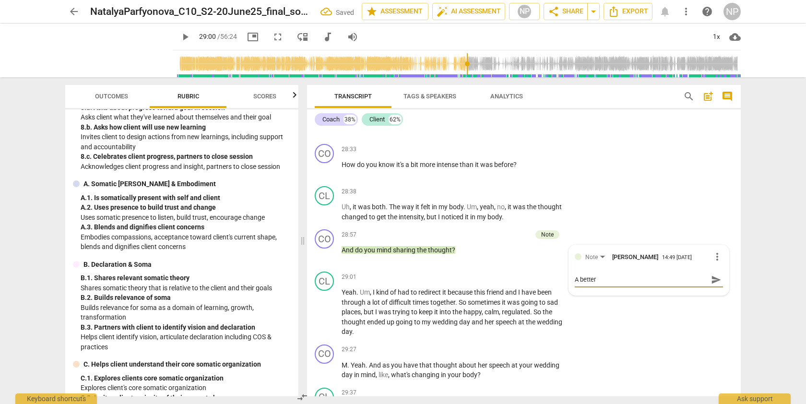
type textarea "A better"
type textarea "A better q"
type textarea "A better qu"
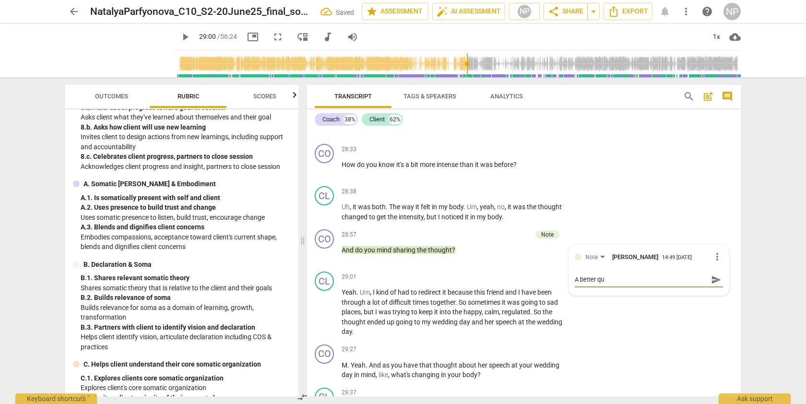
type textarea "A better que"
type textarea "A better ques"
type textarea "A better quest"
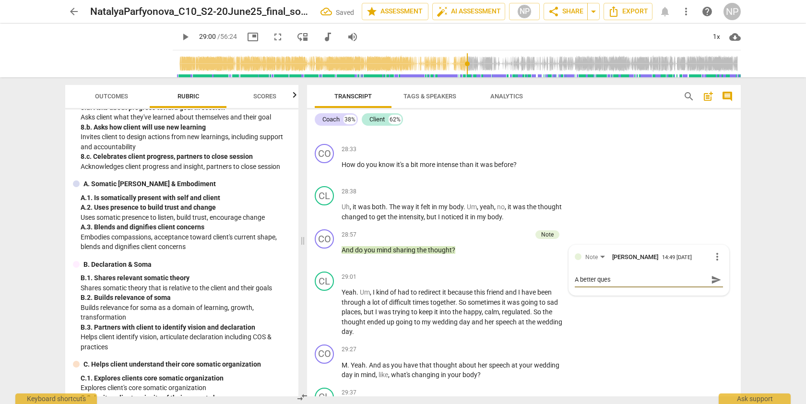
type textarea "A better quest"
type textarea "A better questi"
type textarea "A better questio"
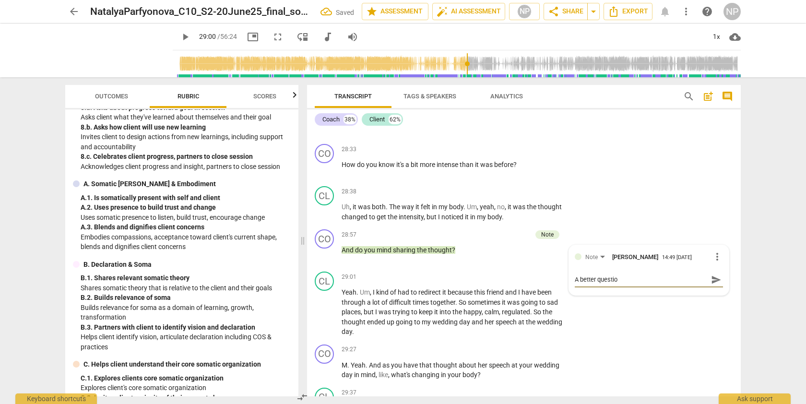
type textarea "A better questioj"
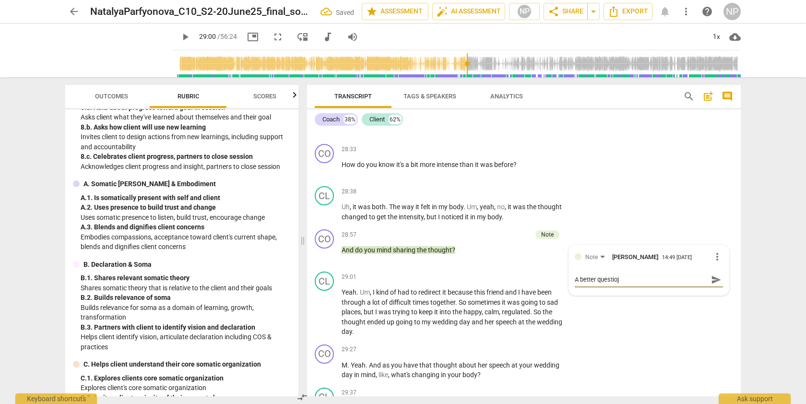
type textarea "A better questioj"
type textarea "A better questio"
type textarea "A better question"
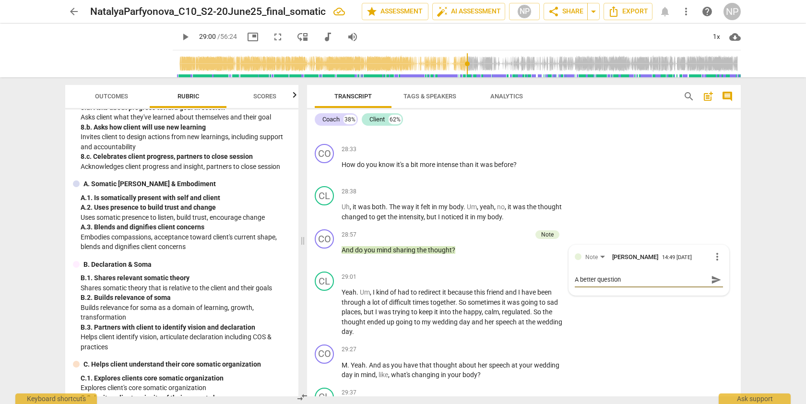
type textarea "A better question"
type textarea "A better question w"
type textarea "A better question [PERSON_NAME]"
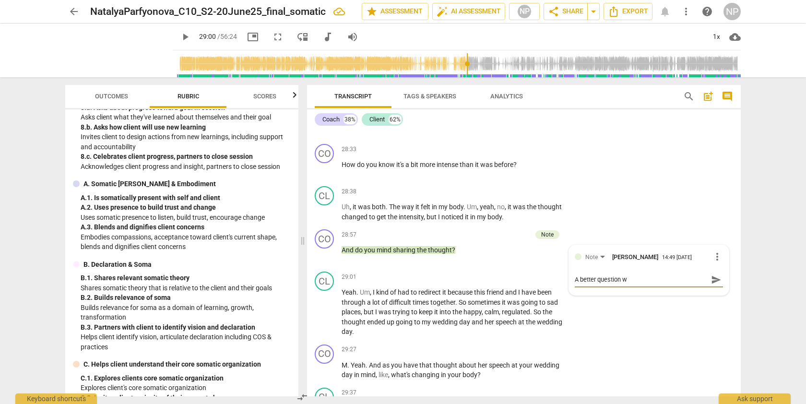
type textarea "A better question [PERSON_NAME]"
type textarea "A better question wuw"
type textarea "A better question wuwe"
type textarea "A better question wuw"
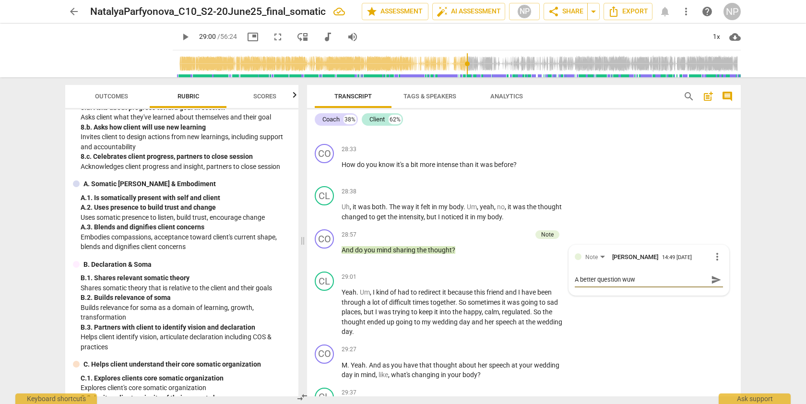
type textarea "A better question [PERSON_NAME]"
type textarea "A better question w"
type textarea "A better question"
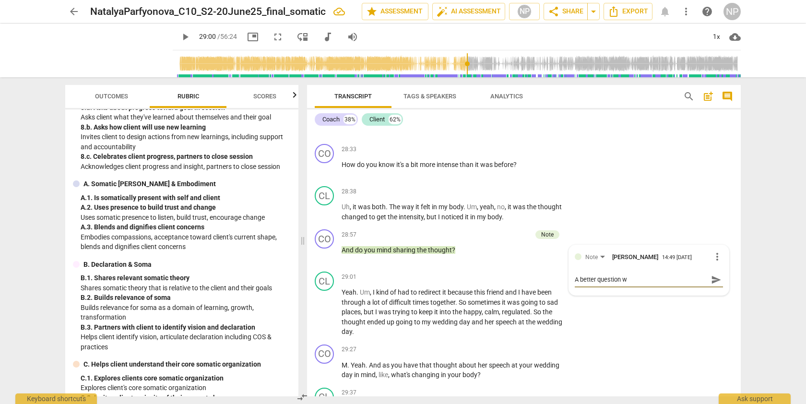
type textarea "A better question"
type textarea "A better question w"
type textarea "A better question wo"
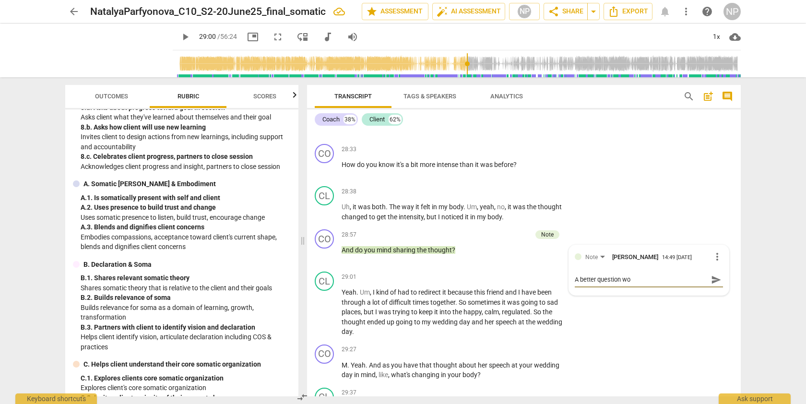
type textarea "A better question wol"
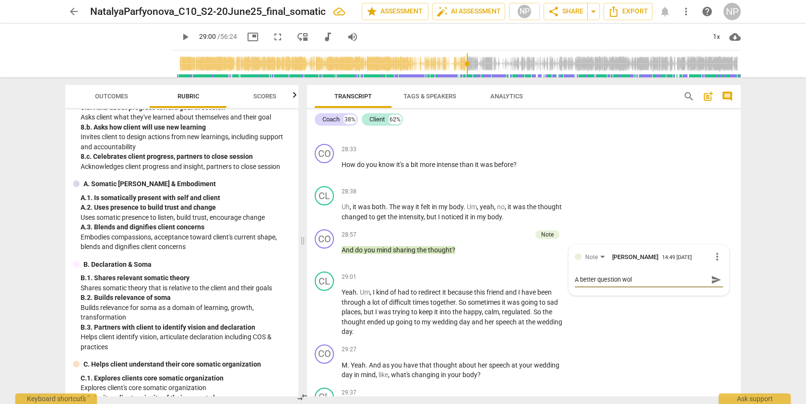
type textarea "A better question wol"
type textarea "A better question wo"
type textarea "A better question wou"
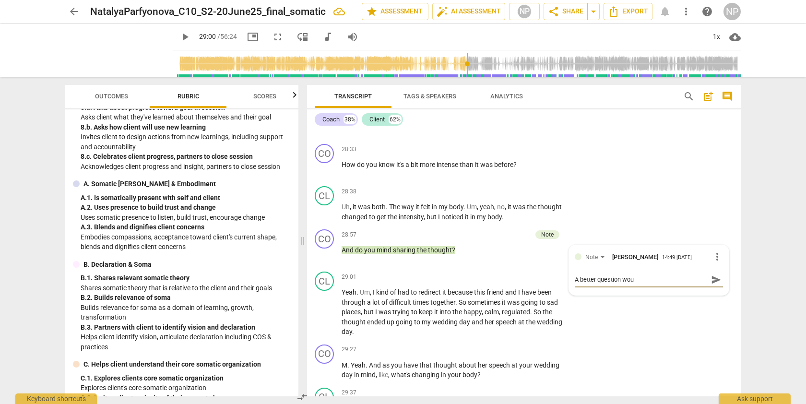
type textarea "A better question woul"
type textarea "A better question would"
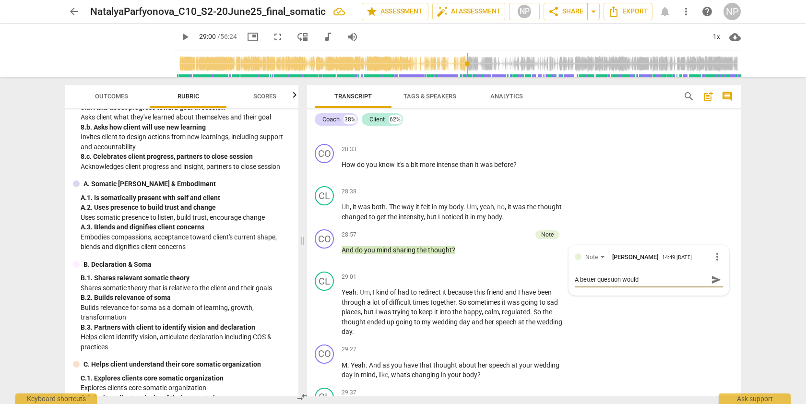
type textarea "A better question would"
type textarea "A better question would h"
type textarea "A better question would ha"
type textarea "A better question would hav"
type textarea "A better question would have"
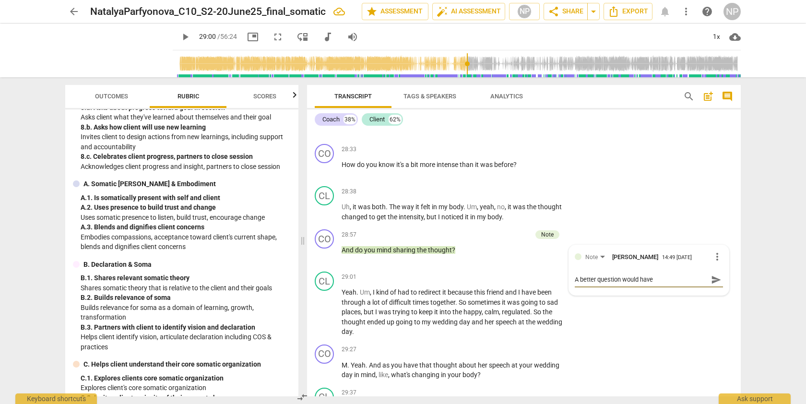
type textarea "A better question would have"
type textarea "A better question would have b"
type textarea "A better question would have be"
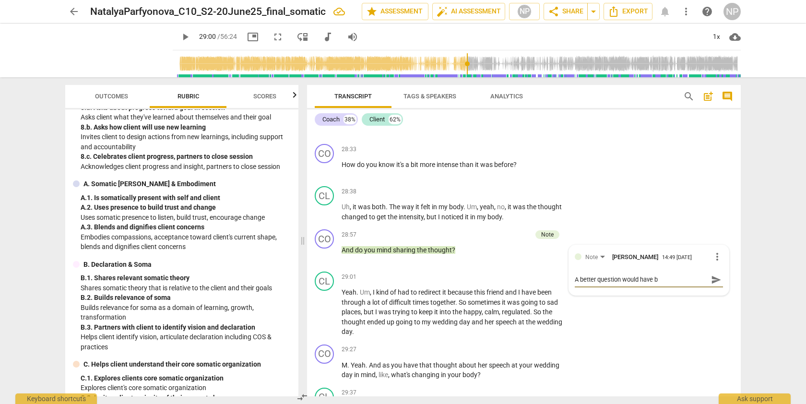
type textarea "A better question would have be"
type textarea "A better question would have bee"
type textarea "A better question would have [PERSON_NAME]"
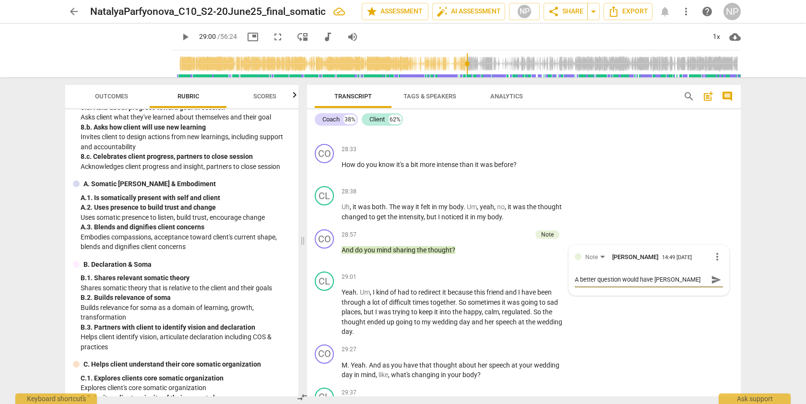
type textarea "A better question would have [PERSON_NAME]"
type textarea "A better question would have bee"
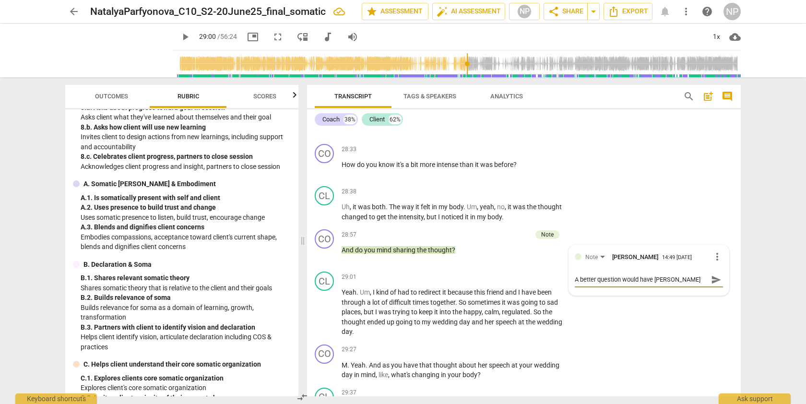
type textarea "A better question would have bee"
type textarea "A better question would have been"
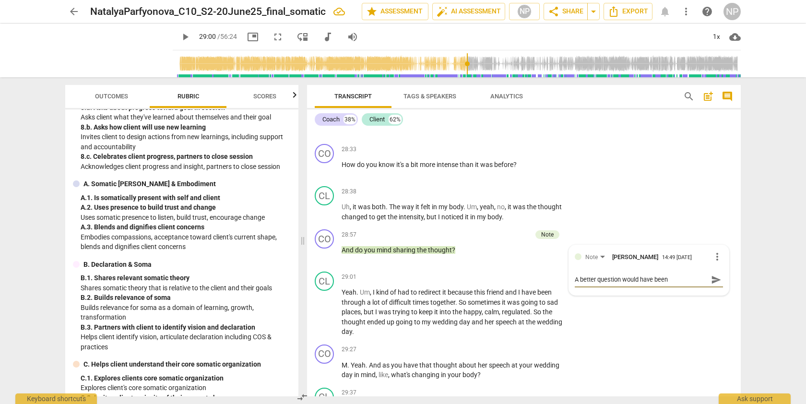
type textarea "A better question would have been ""
type textarea "A better question would have been "Q"
type textarea "A better question would have been ""
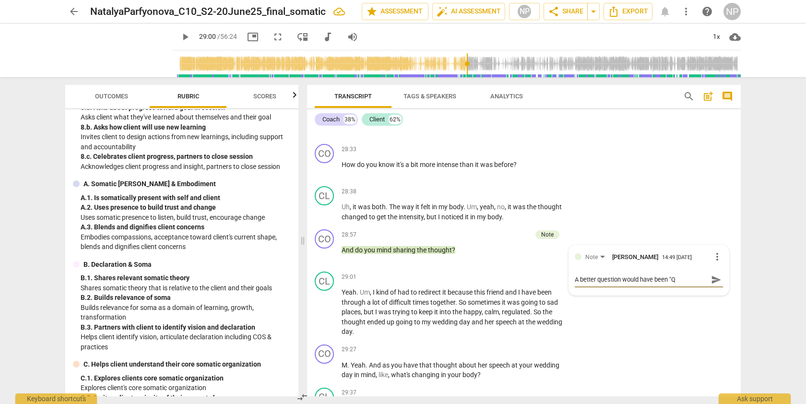
type textarea "A better question would have been ""
type textarea "A better question would have been "W"
type textarea "A better question would have been "Wh"
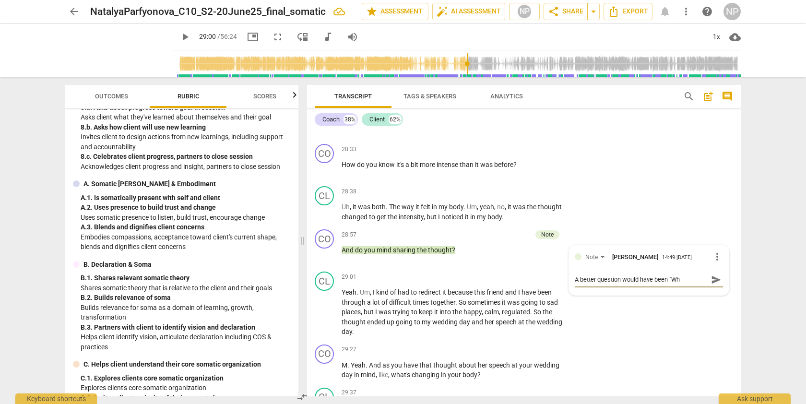
type textarea "A better question would have been "Wht"
type textarea "A better question would have been "Whta"
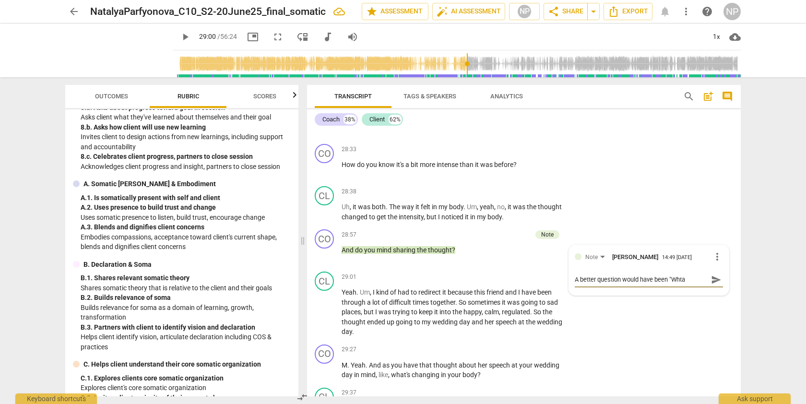
type textarea "A better question would have been "Whta"
type textarea "A better question would have been "Wht"
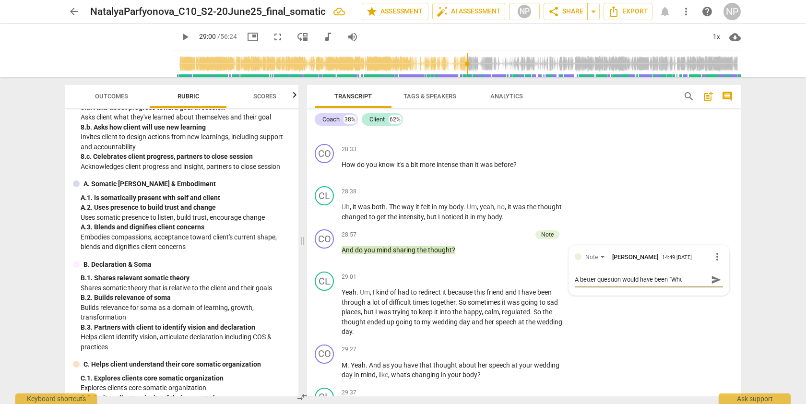
type textarea "A better question would have been "Wh"
type textarea "A better question would have been "Wha"
type textarea "A better question would have been "What"
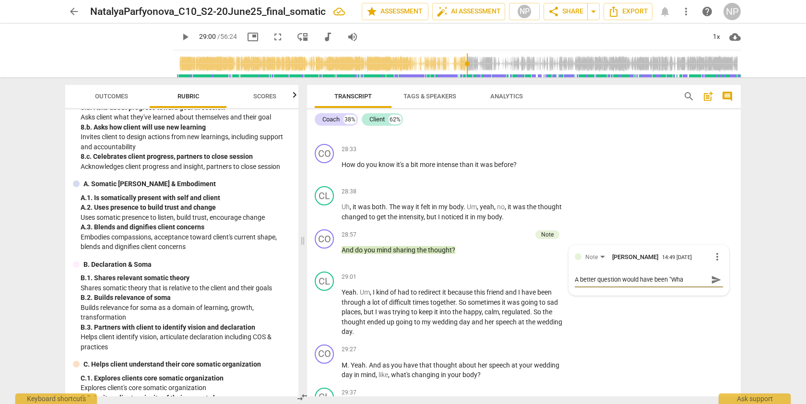
type textarea "A better question would have been "What"
type textarea "A better question would have been "What t"
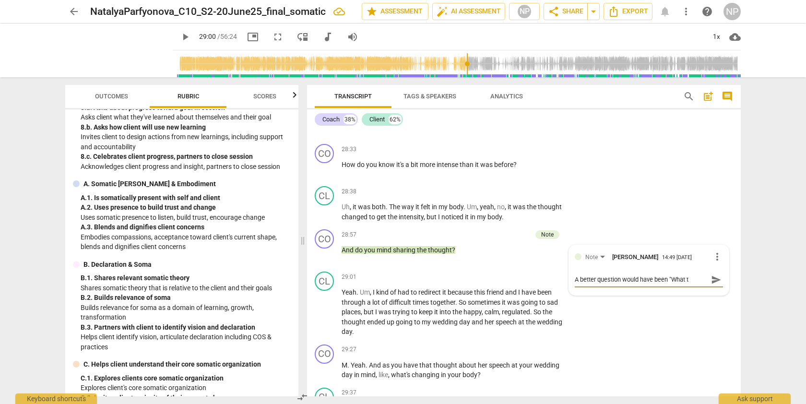
type textarea "A better question would have been "What th"
type textarea "A better question would have been "What tho"
type textarea "A better question would have been "What thou"
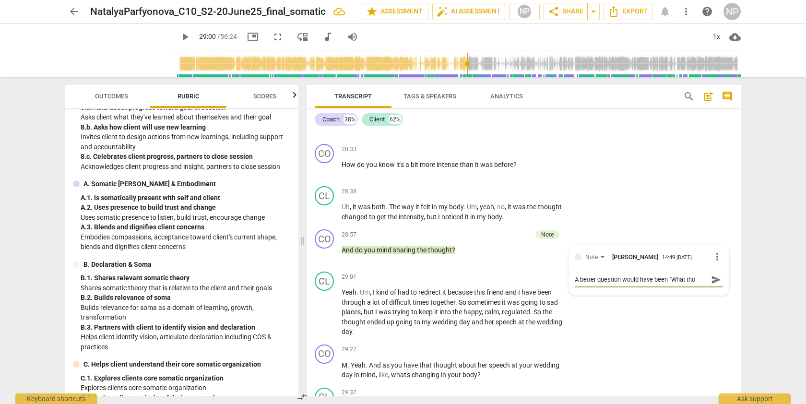
type textarea "A better question would have been "What thou"
type textarea "A better question would have been "What thoug"
type textarea "A better question would have been "What though"
type textarea "A better question would have been "What thought"
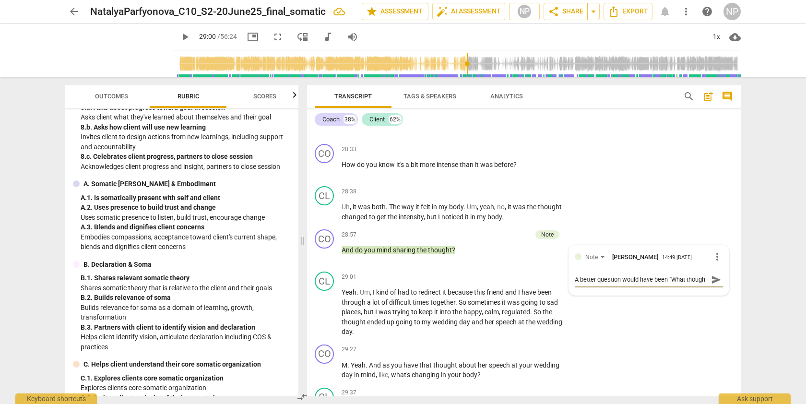
type textarea "A better question would have been "What thought"
type textarea "A better question would have been "What thought d"
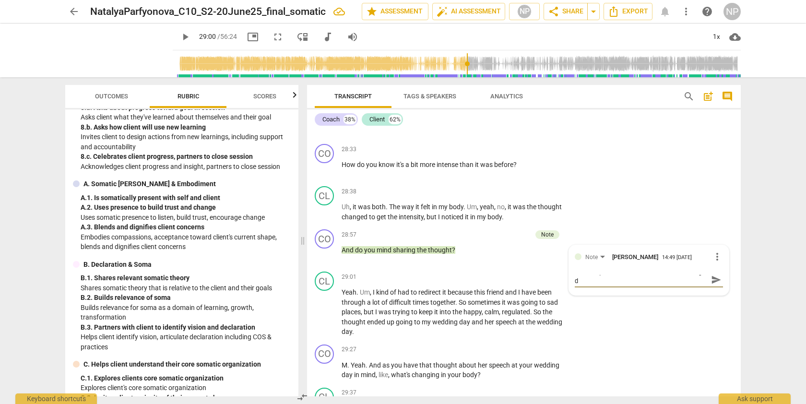
type textarea "A better question would have been "What thought di"
type textarea "A better question would have been "What thought did"
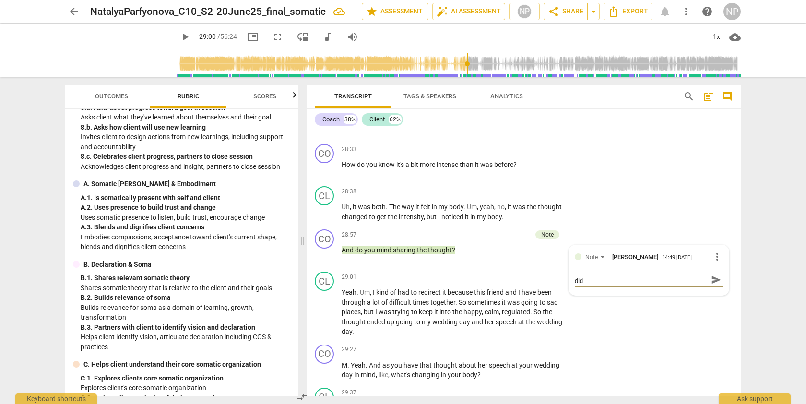
type textarea "A better question would have been "What thought did"
type textarea "A better question would have been "What thought did y"
type textarea "A better question would have been "What thought did yo"
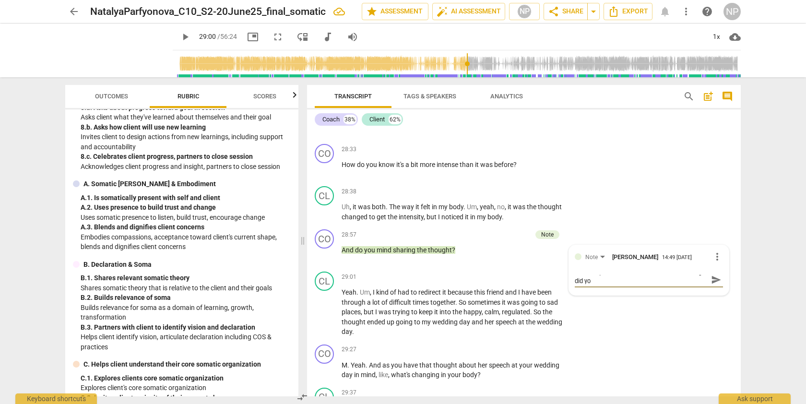
scroll to position [0, 0]
type textarea "A better question would have been "What thought did you"
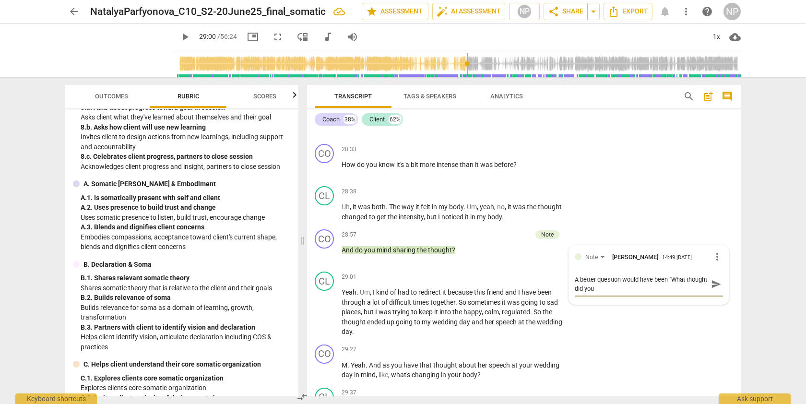
type textarea "A better question would have been "What thought did you h"
type textarea "A better question would have been "What thought did you ha"
type textarea "A better question would have been "What thought did you hav"
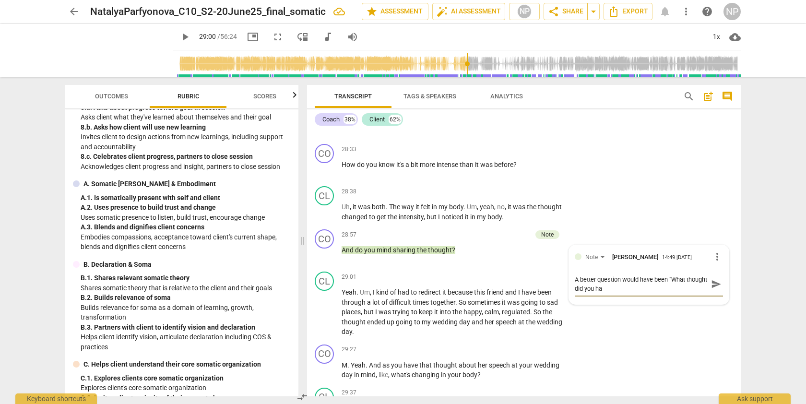
type textarea "A better question would have been "What thought did you hav"
type textarea "A better question would have been "What thought did you have"
type textarea "A better question would have been "What thought did you have?"
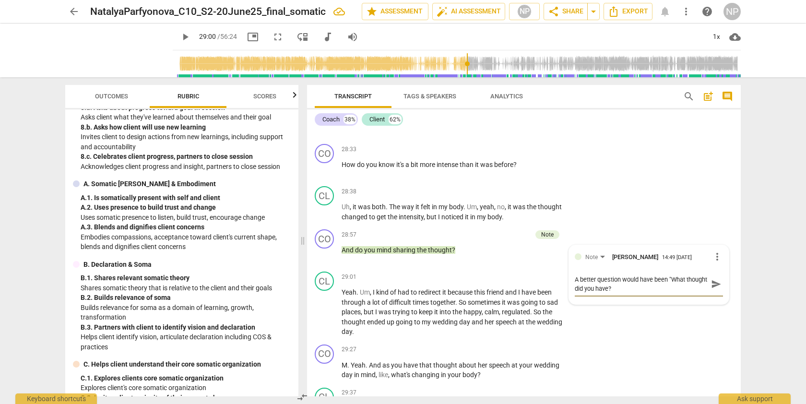
type textarea "A better question would have been "What thought did you have?""
click at [715, 289] on span "send" at bounding box center [716, 284] width 11 height 11
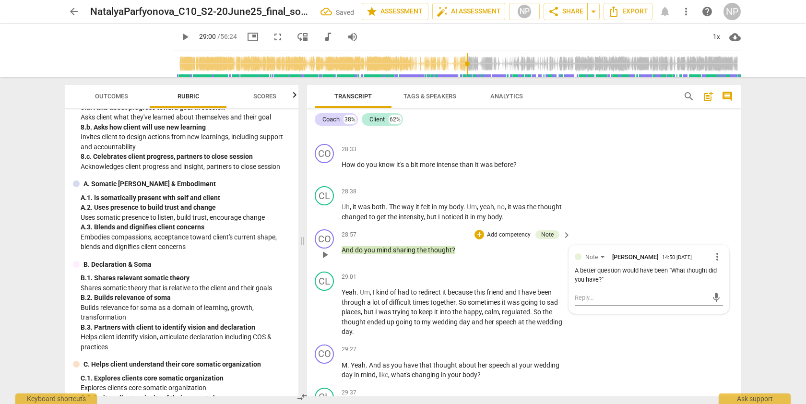
click at [508, 239] on p "Add competency" at bounding box center [509, 235] width 46 height 9
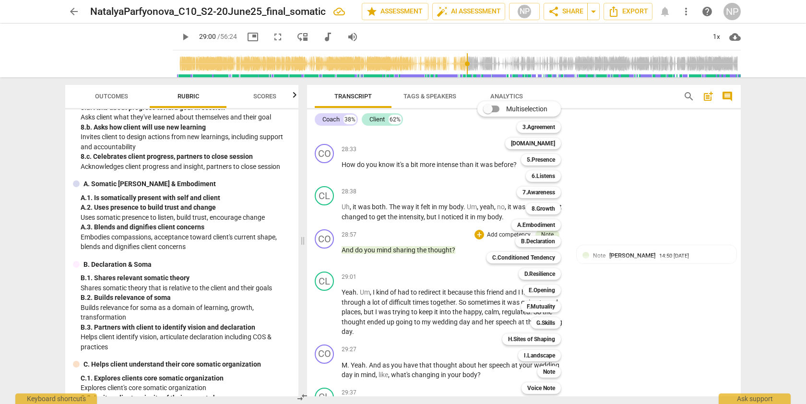
drag, startPoint x: 298, startPoint y: 268, endPoint x: 297, endPoint y: 289, distance: 21.6
click at [297, 289] on div at bounding box center [403, 202] width 806 height 404
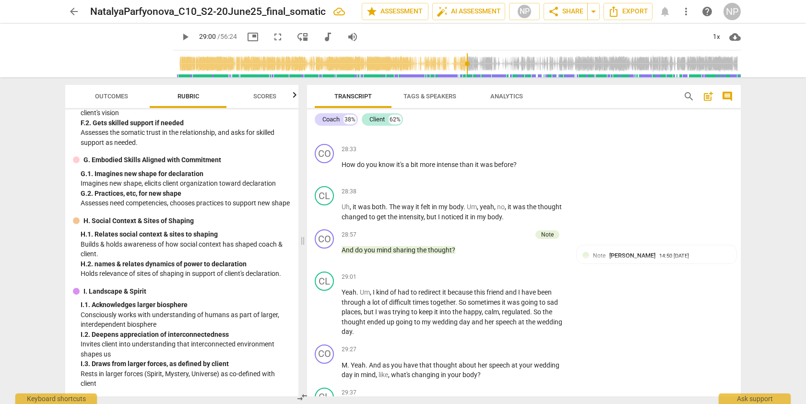
scroll to position [1312, 0]
